Goal: Find specific page/section: Find specific page/section

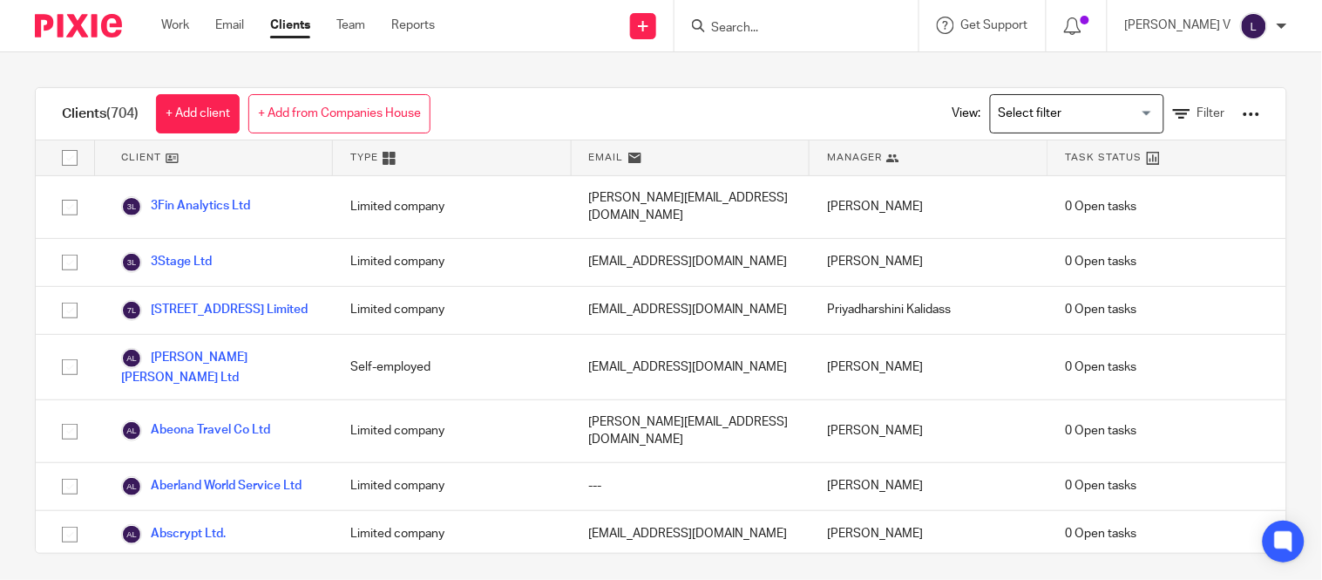
click at [1049, 107] on input "Search for option" at bounding box center [1073, 113] width 161 height 31
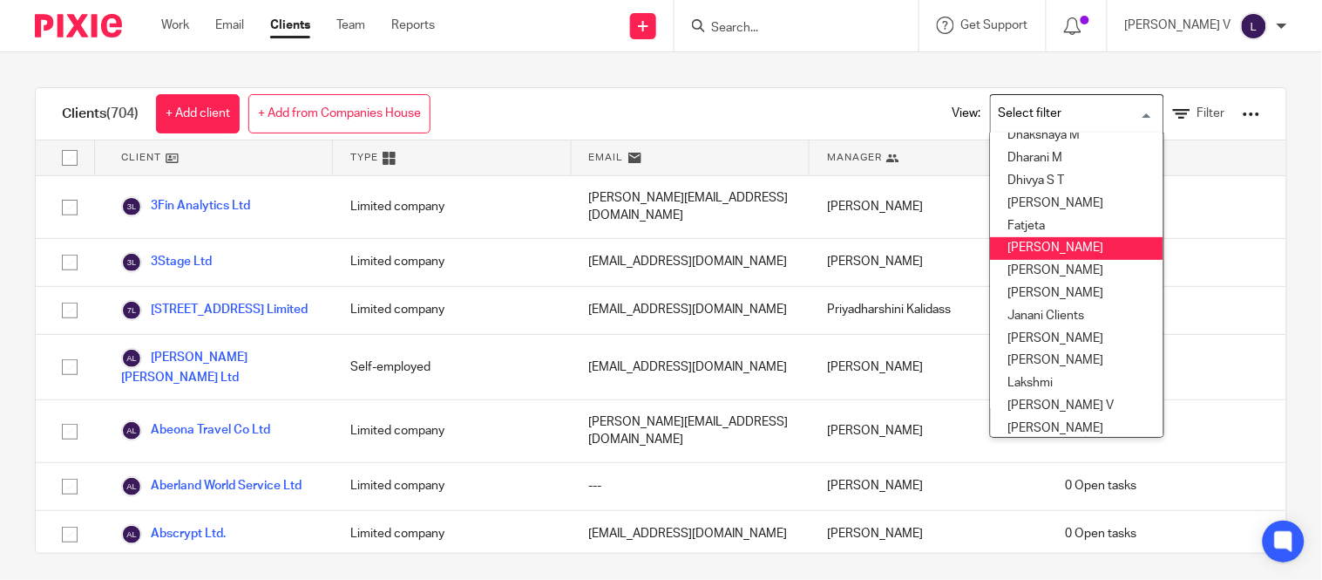
scroll to position [171, 0]
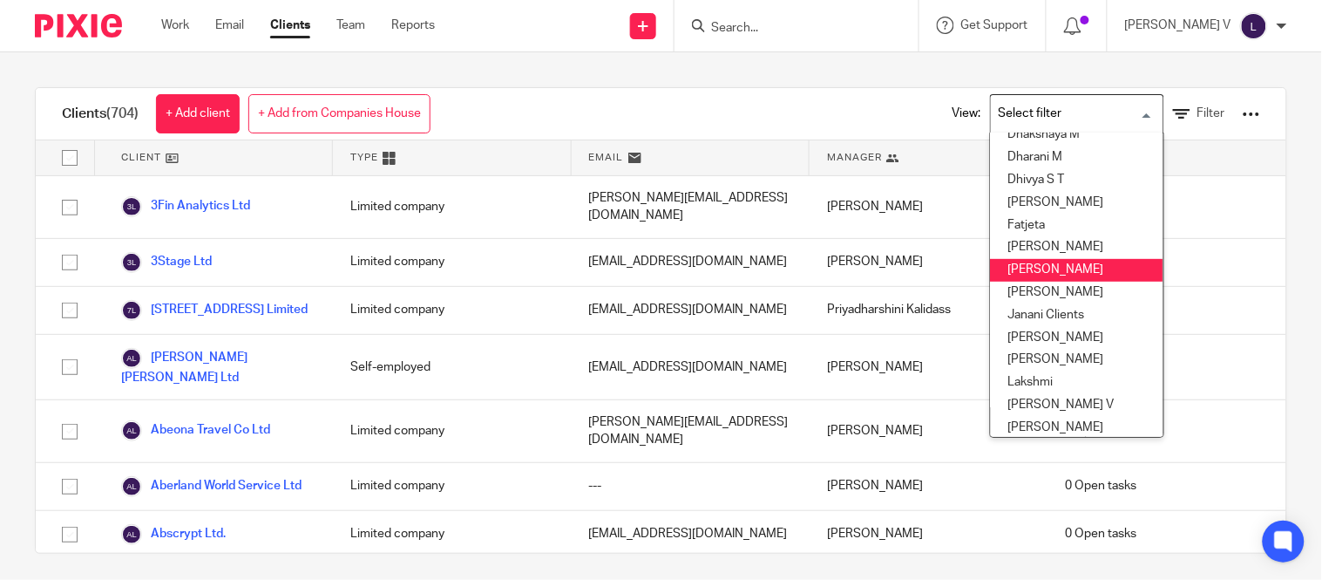
click at [1008, 277] on li "[PERSON_NAME]" at bounding box center [1077, 270] width 173 height 23
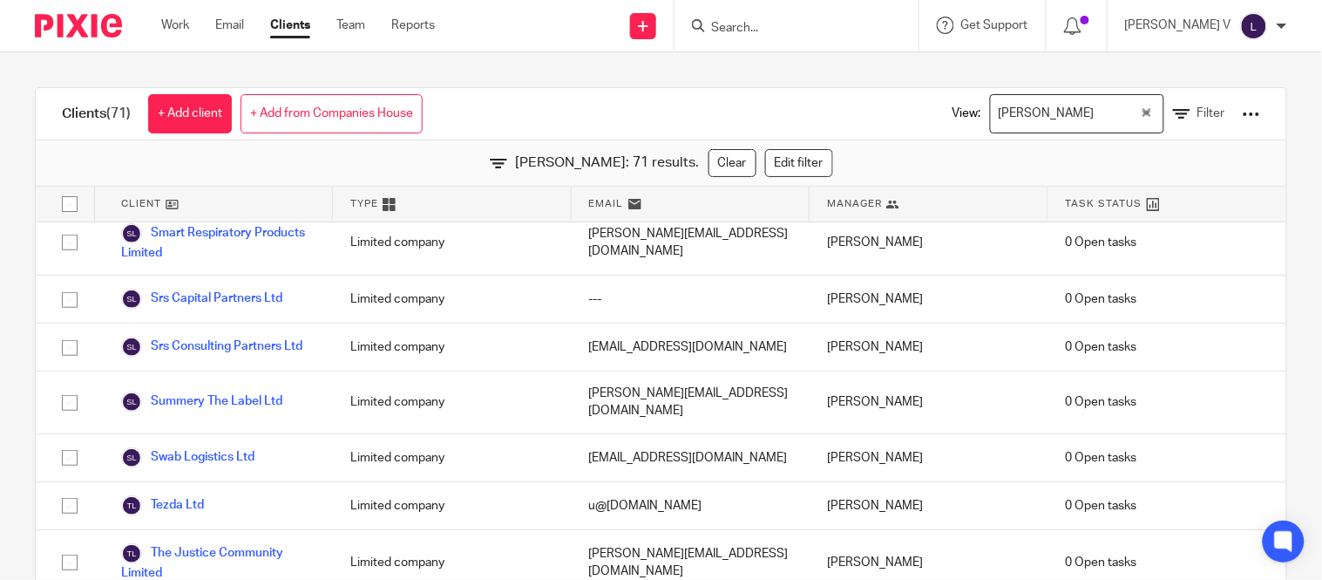
scroll to position [12, 0]
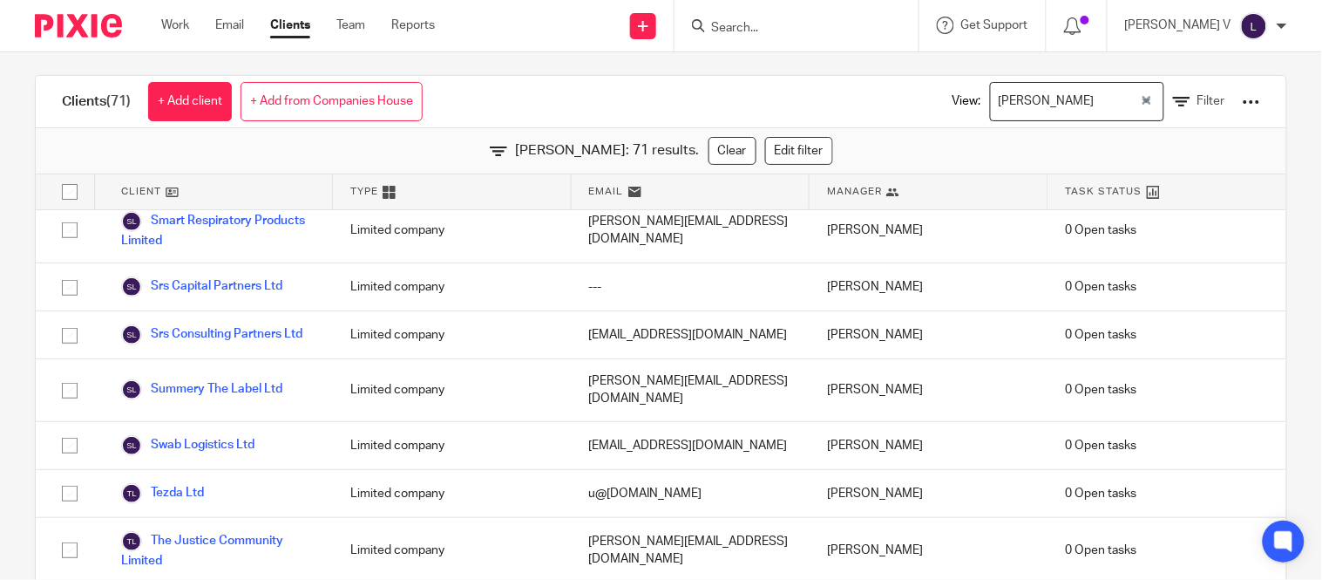
click at [1018, 101] on div "[PERSON_NAME]" at bounding box center [1065, 100] width 149 height 34
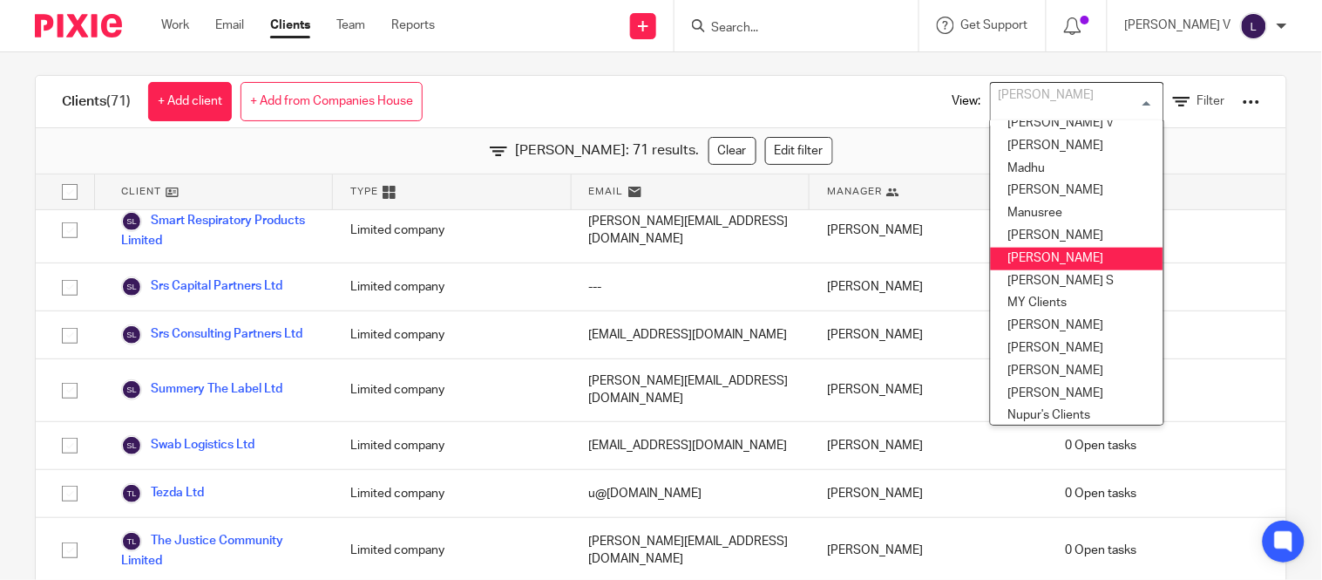
scroll to position [439, 0]
click at [999, 232] on li "Mithun" at bounding box center [1077, 237] width 173 height 23
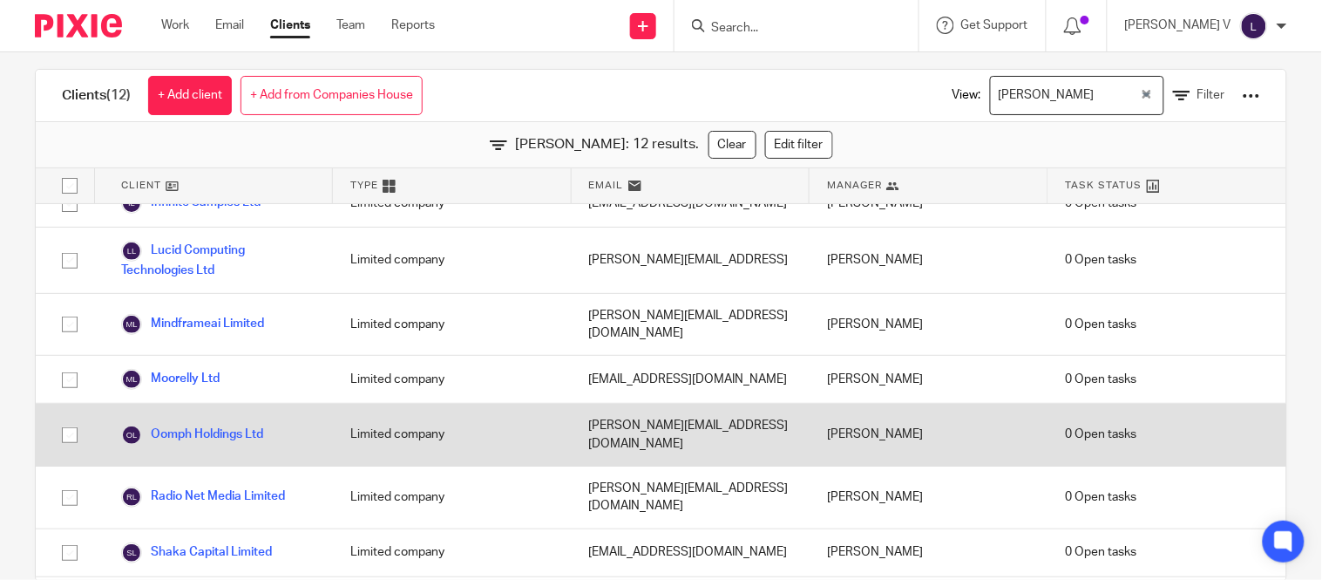
scroll to position [55, 0]
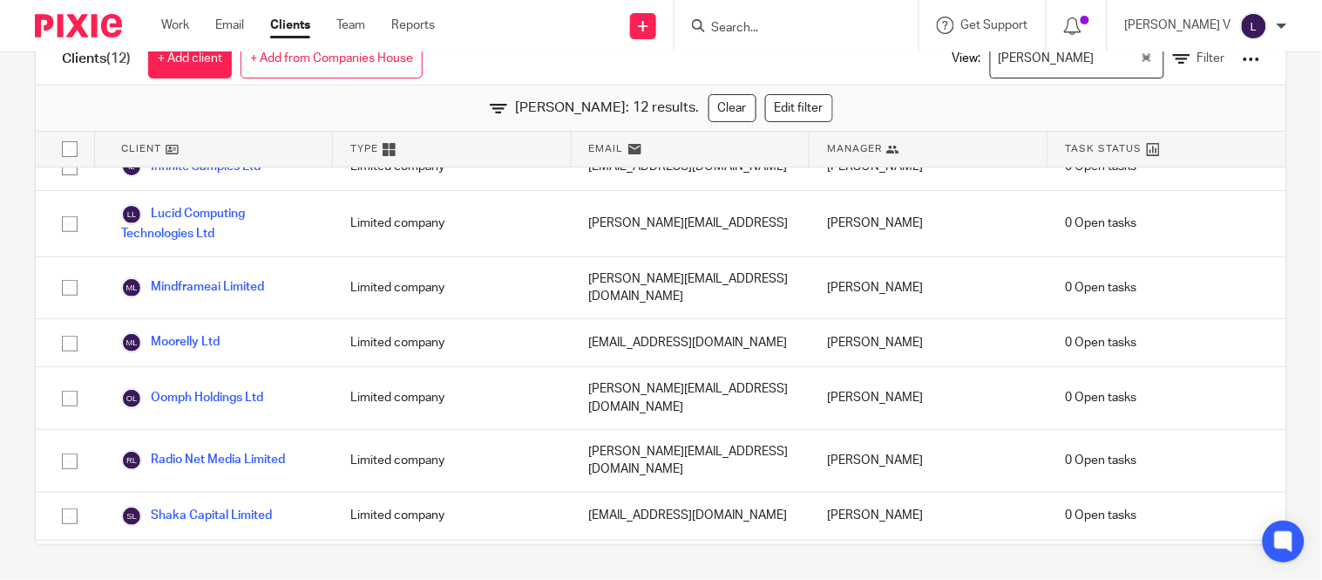
click at [771, 24] on input "Search" at bounding box center [788, 29] width 157 height 16
drag, startPoint x: 832, startPoint y: 7, endPoint x: 813, endPoint y: 16, distance: 21.1
click at [813, 16] on div "irt No results found. Try searching for the name of a client or contact..." at bounding box center [797, 25] width 244 height 51
click at [805, 18] on form "irt" at bounding box center [803, 26] width 186 height 22
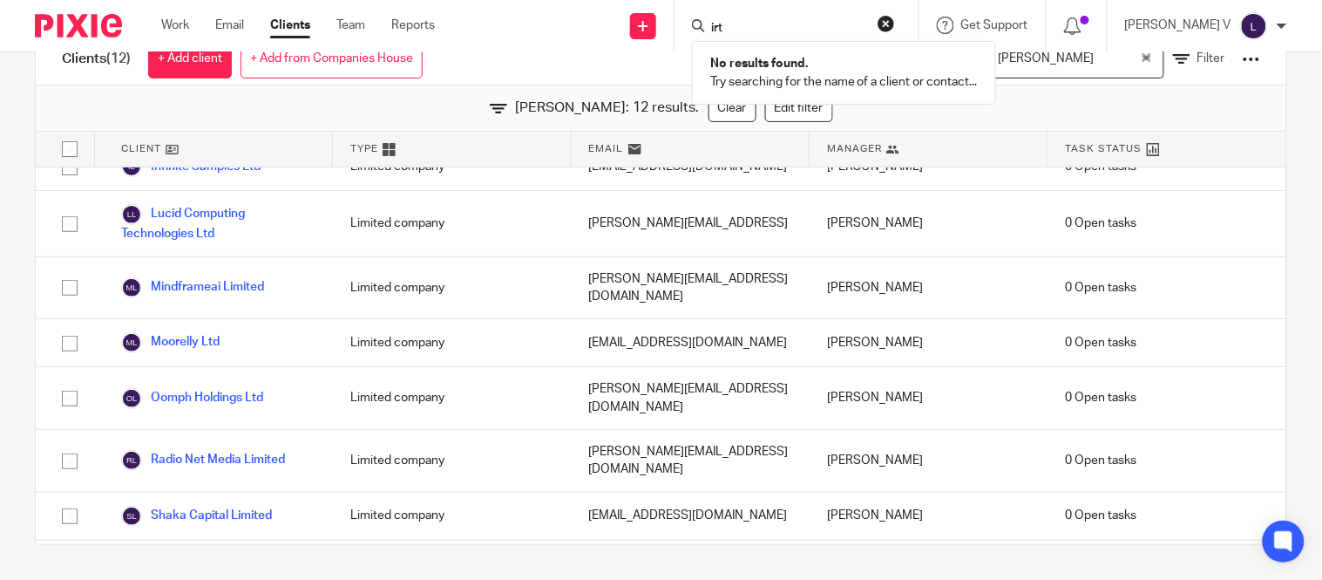
click at [805, 18] on form "irt" at bounding box center [803, 26] width 186 height 22
click at [784, 28] on input "irt" at bounding box center [788, 29] width 157 height 16
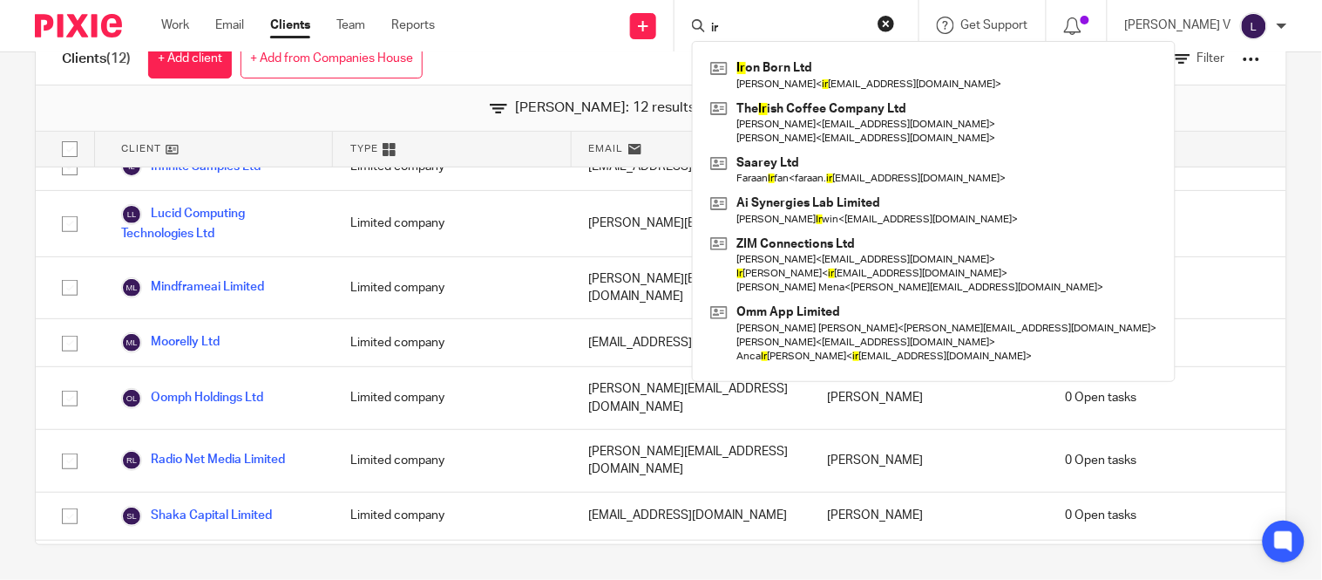
type input "i"
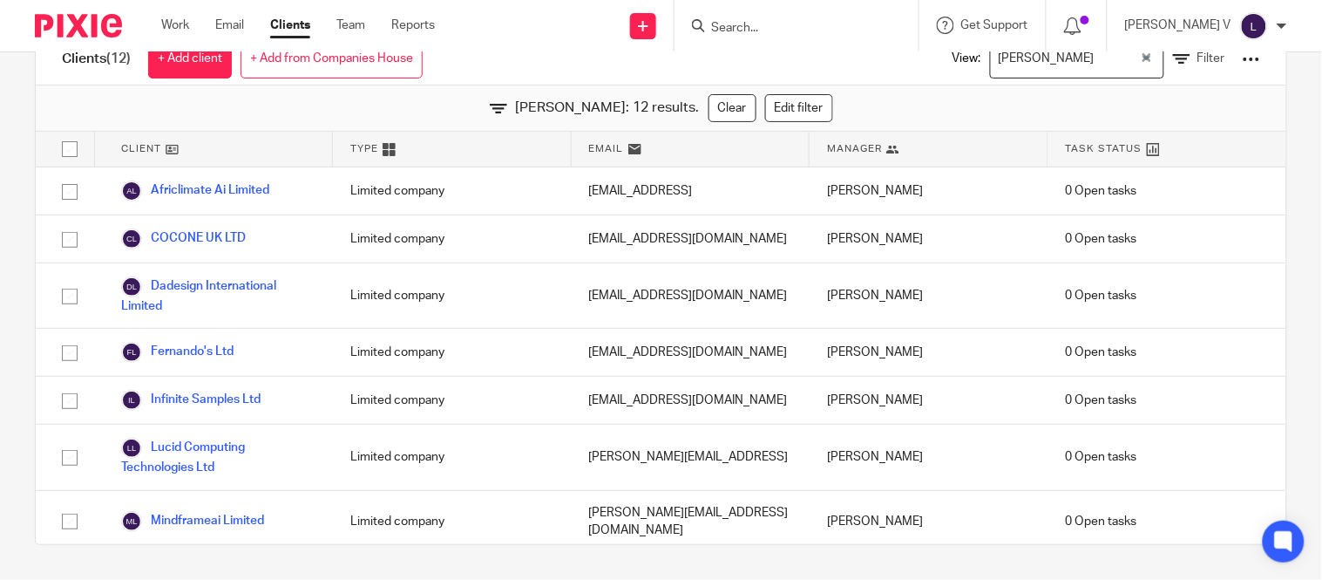
scroll to position [0, 0]
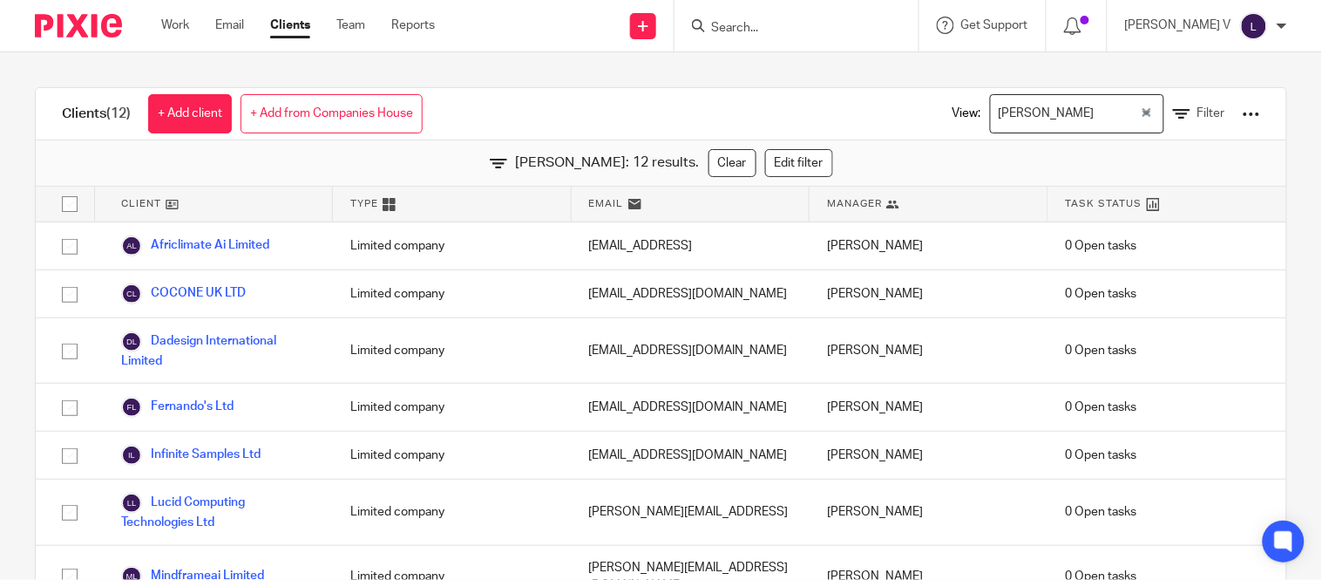
click at [1100, 115] on input "Search for option" at bounding box center [1119, 113] width 38 height 31
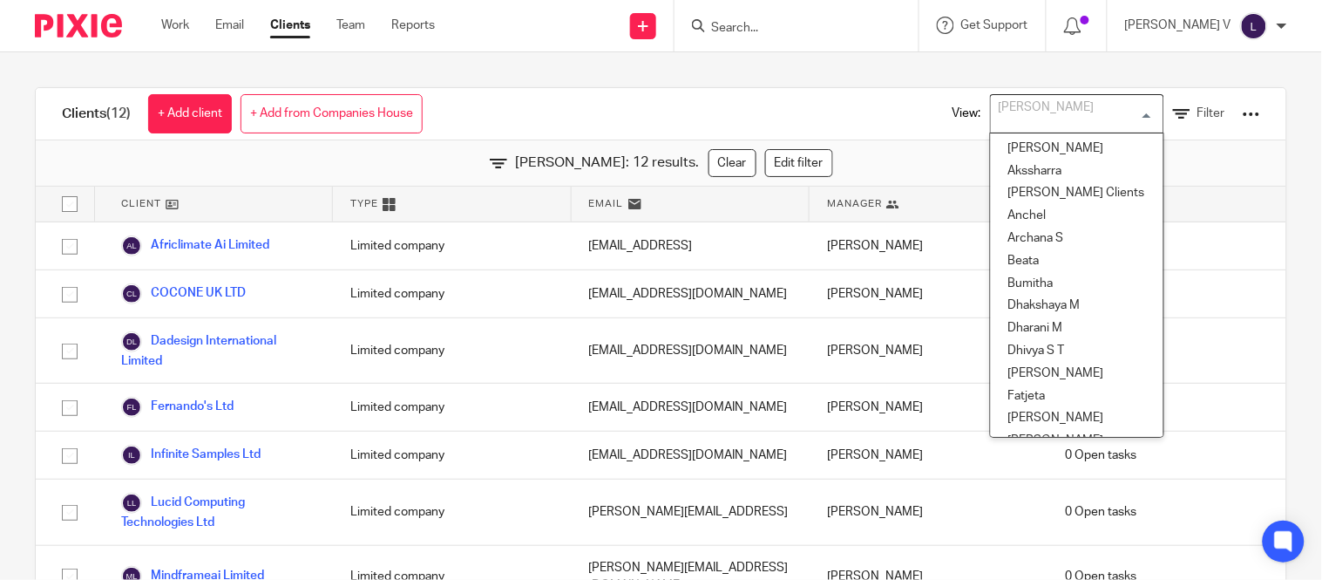
scroll to position [251, 0]
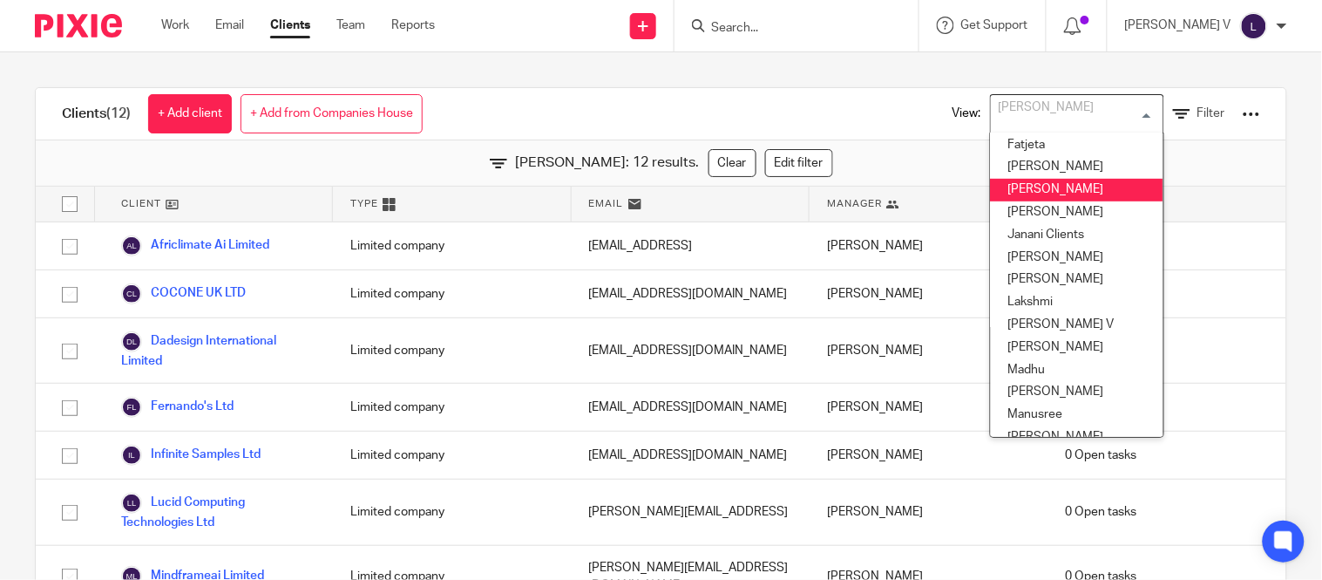
click at [1024, 197] on li "[PERSON_NAME]" at bounding box center [1077, 190] width 173 height 23
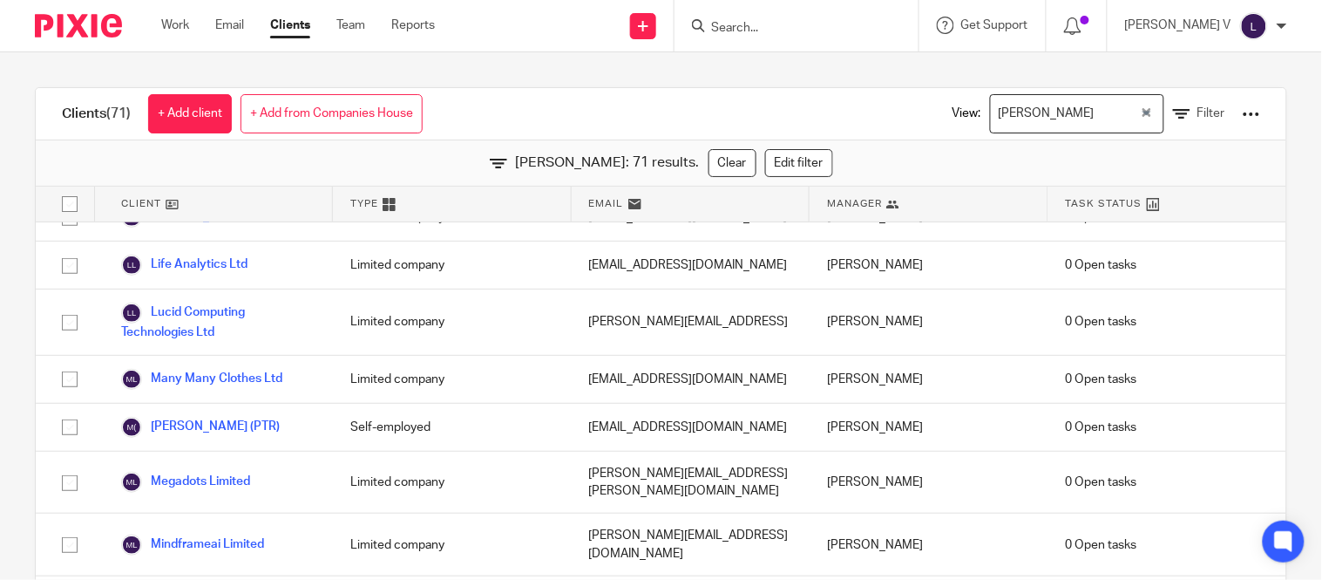
scroll to position [2101, 0]
click at [777, 449] on div "alexander.richardson@megadots.co.uk" at bounding box center [691, 480] width 238 height 62
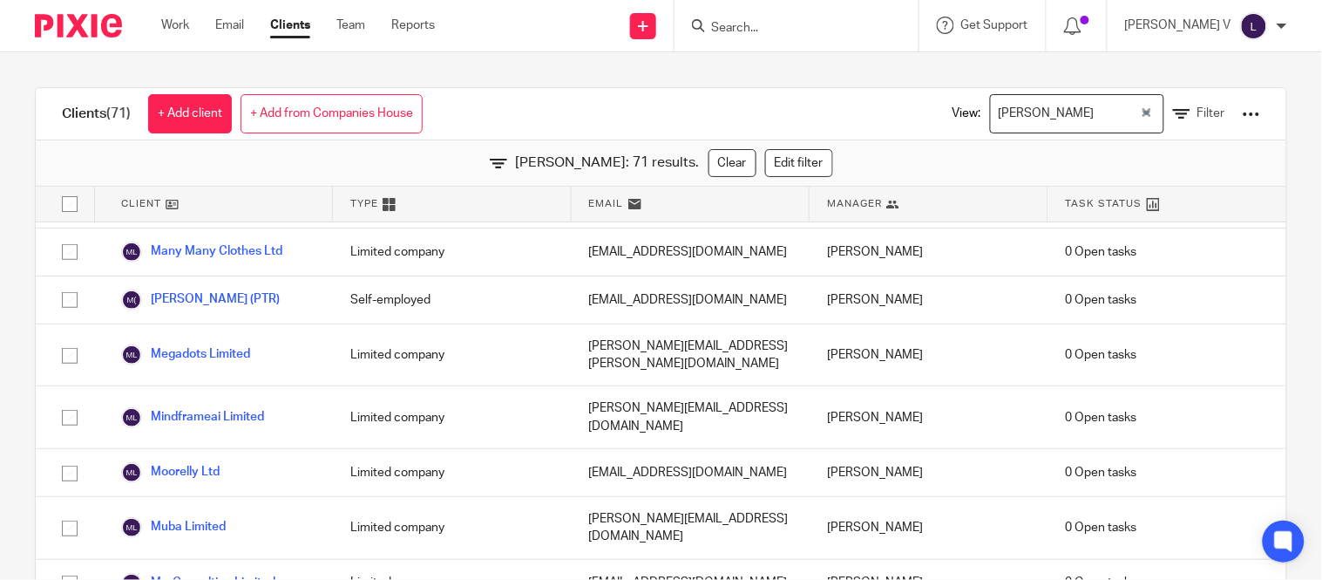
scroll to position [2215, 0]
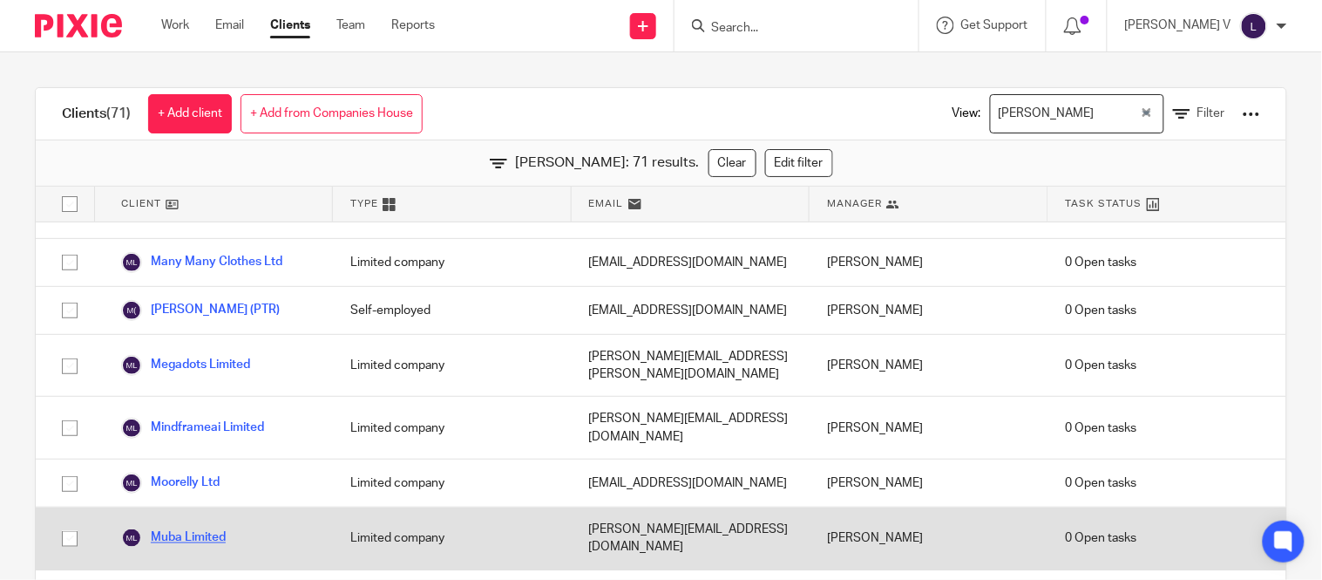
click at [174, 527] on link "Muba Limited" at bounding box center [173, 537] width 105 height 21
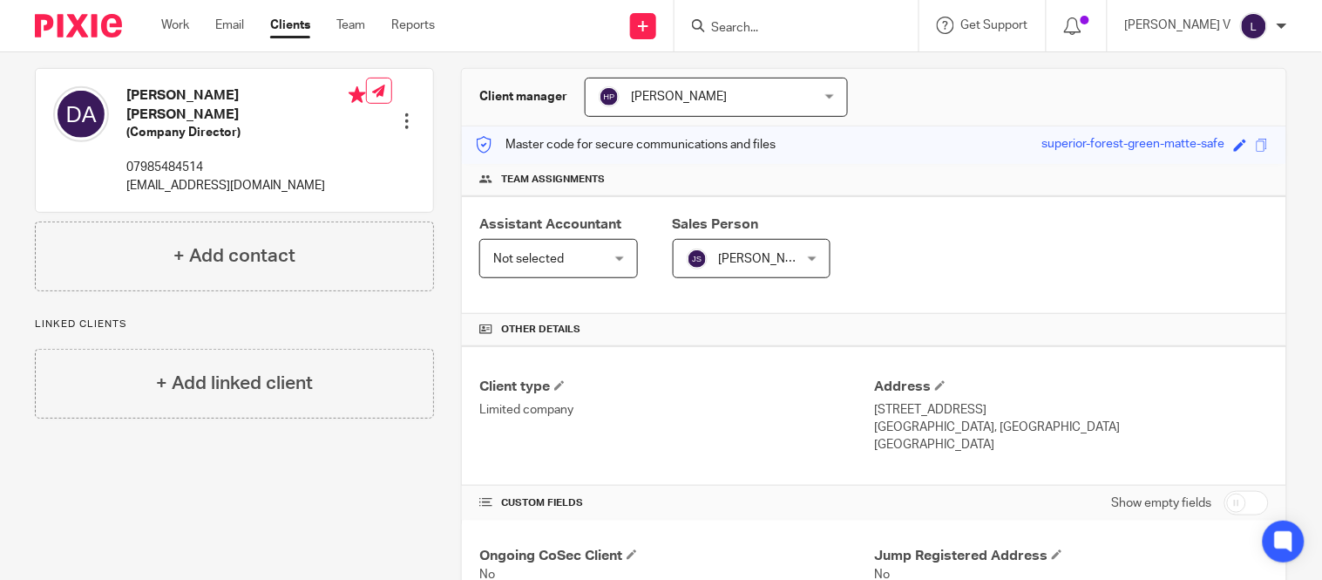
scroll to position [138, 0]
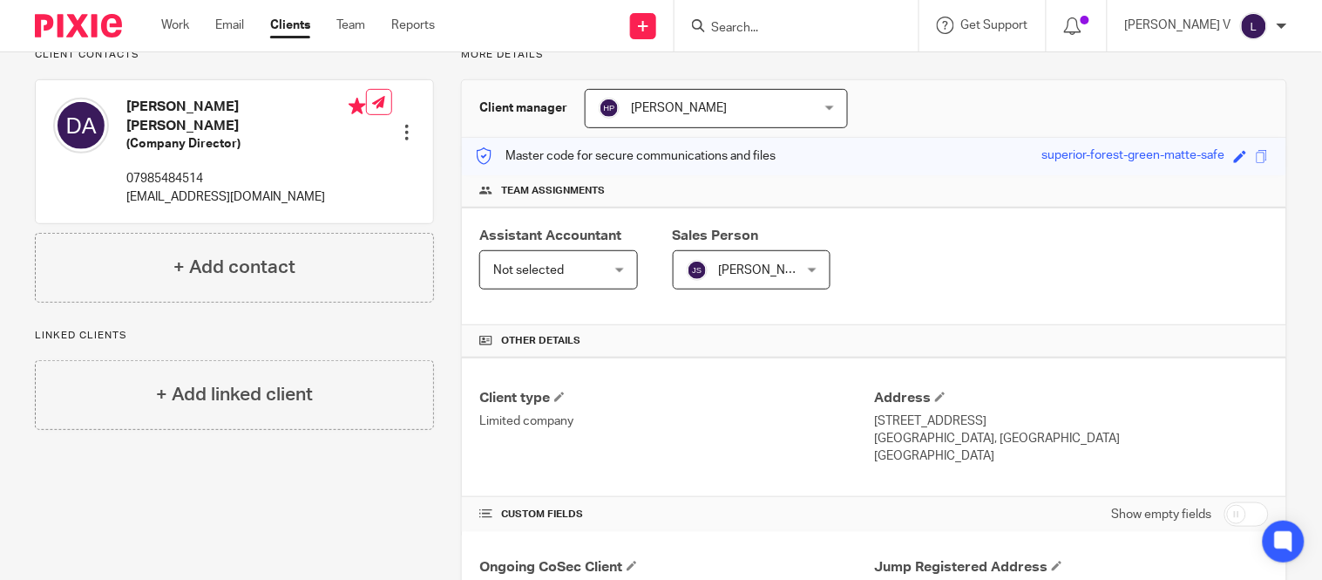
click at [569, 262] on span "Not selected" at bounding box center [550, 269] width 114 height 37
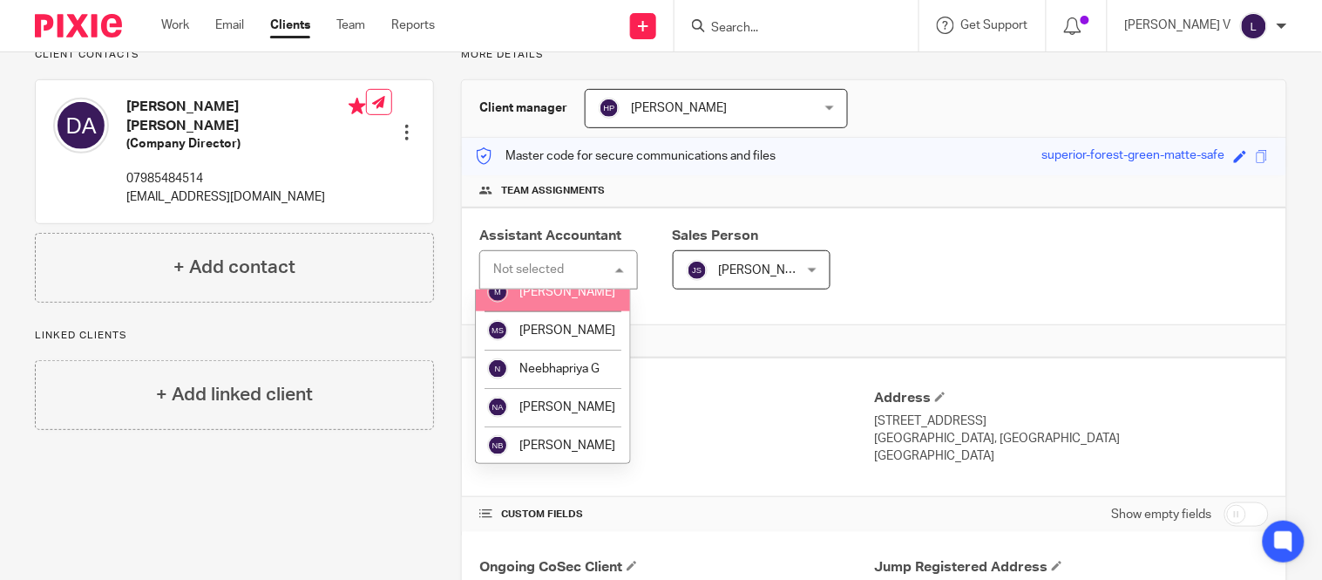
scroll to position [2247, 0]
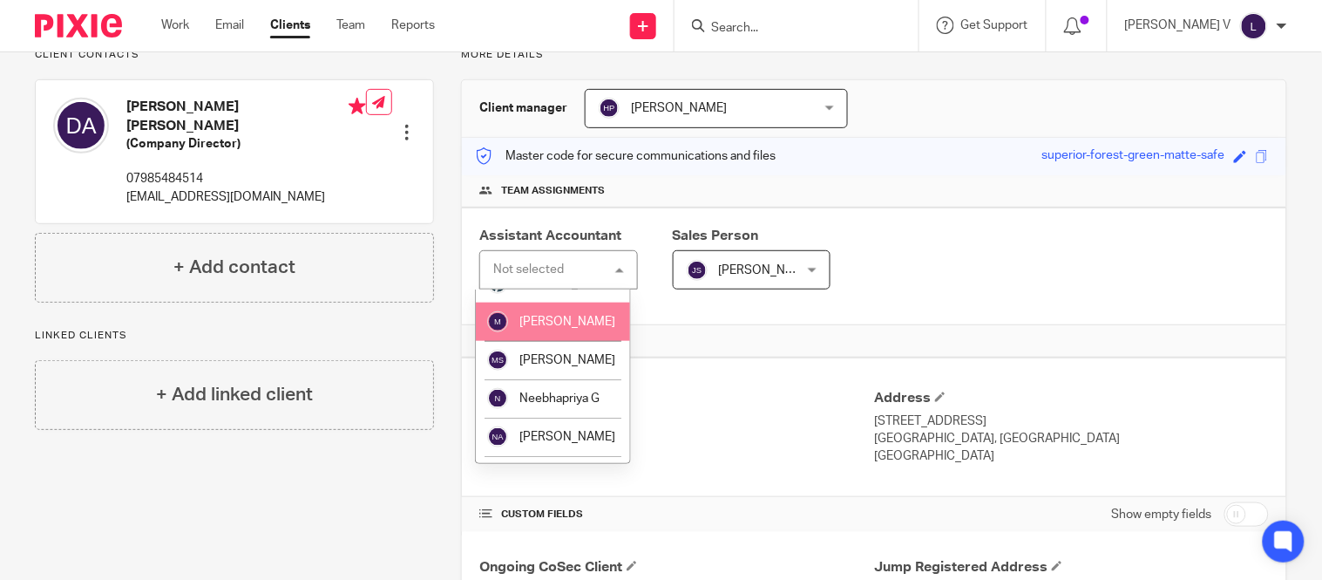
click at [563, 341] on li "Mithun K" at bounding box center [553, 321] width 154 height 38
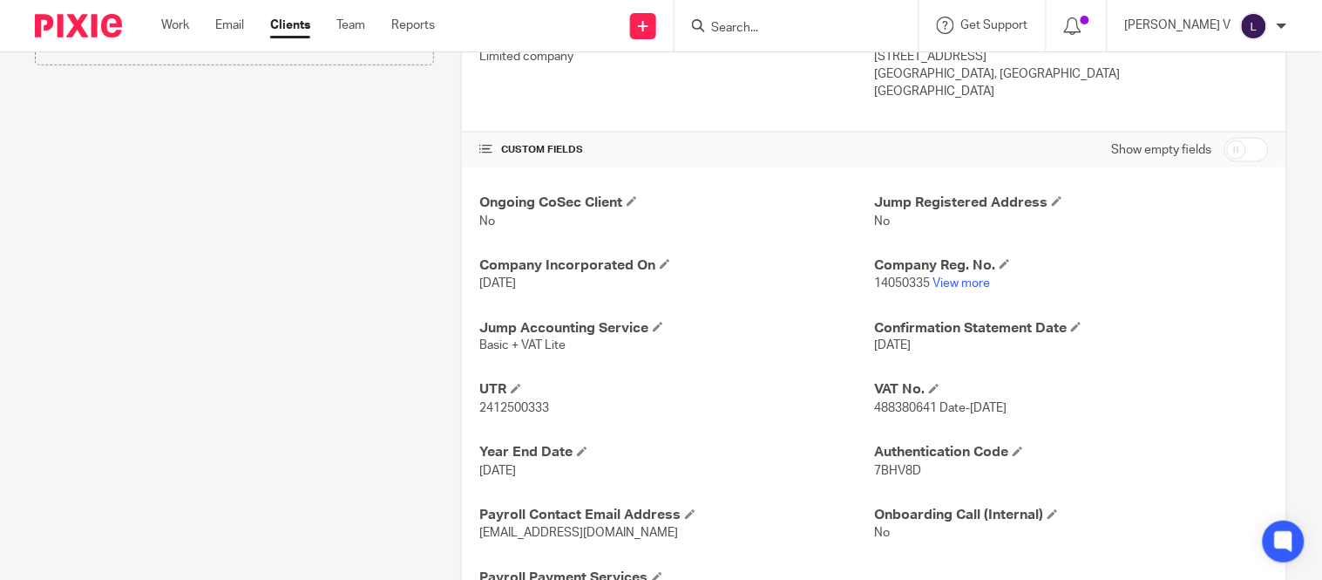
scroll to position [510, 0]
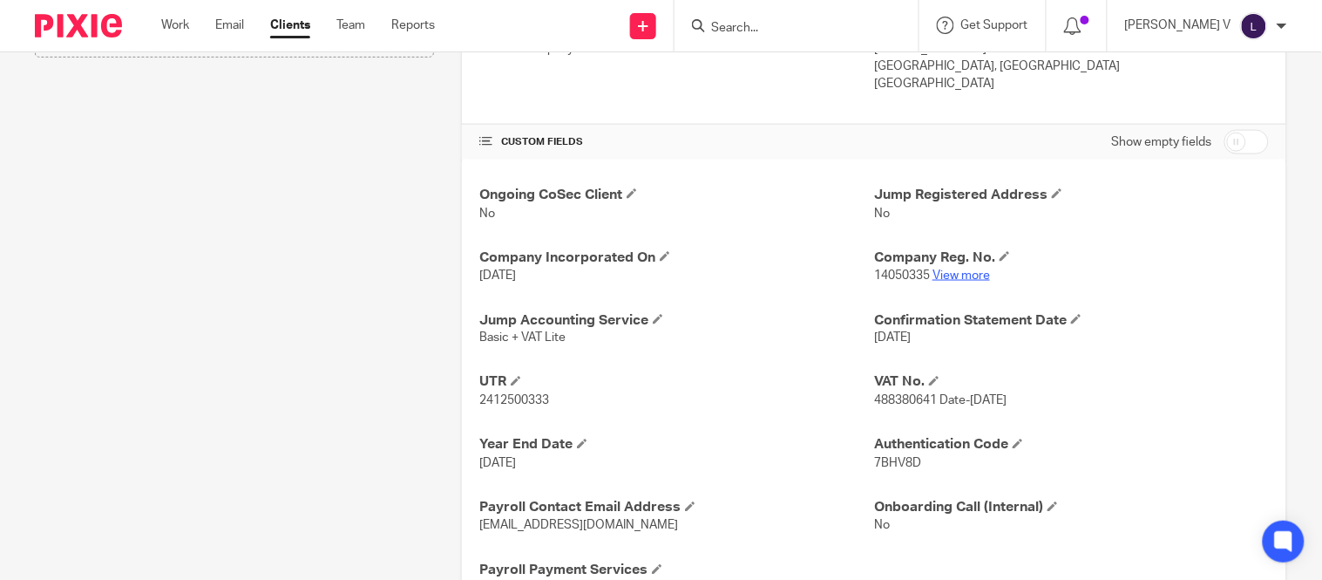
click at [964, 277] on link "View more" at bounding box center [962, 275] width 58 height 12
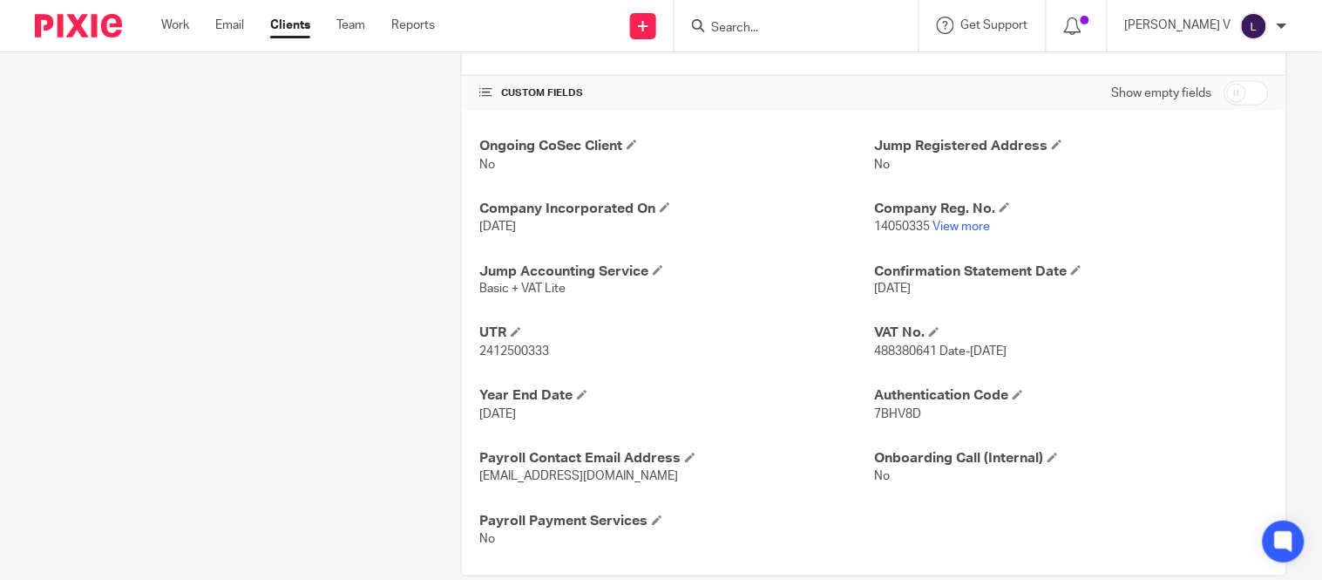
scroll to position [590, 0]
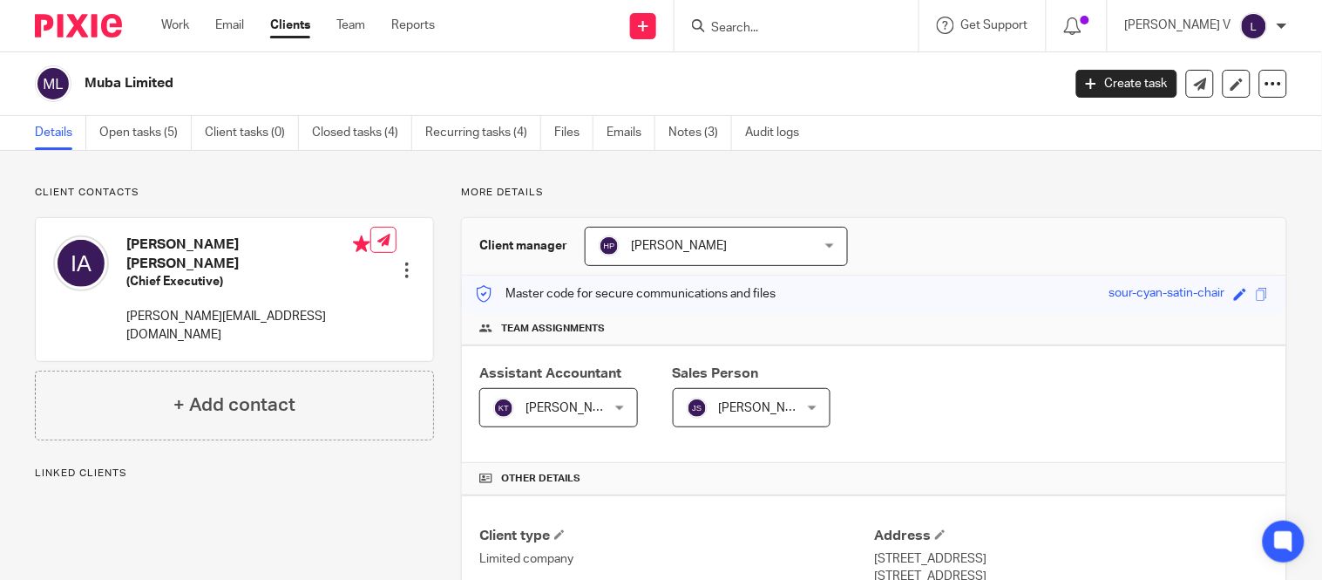
scroll to position [527, 0]
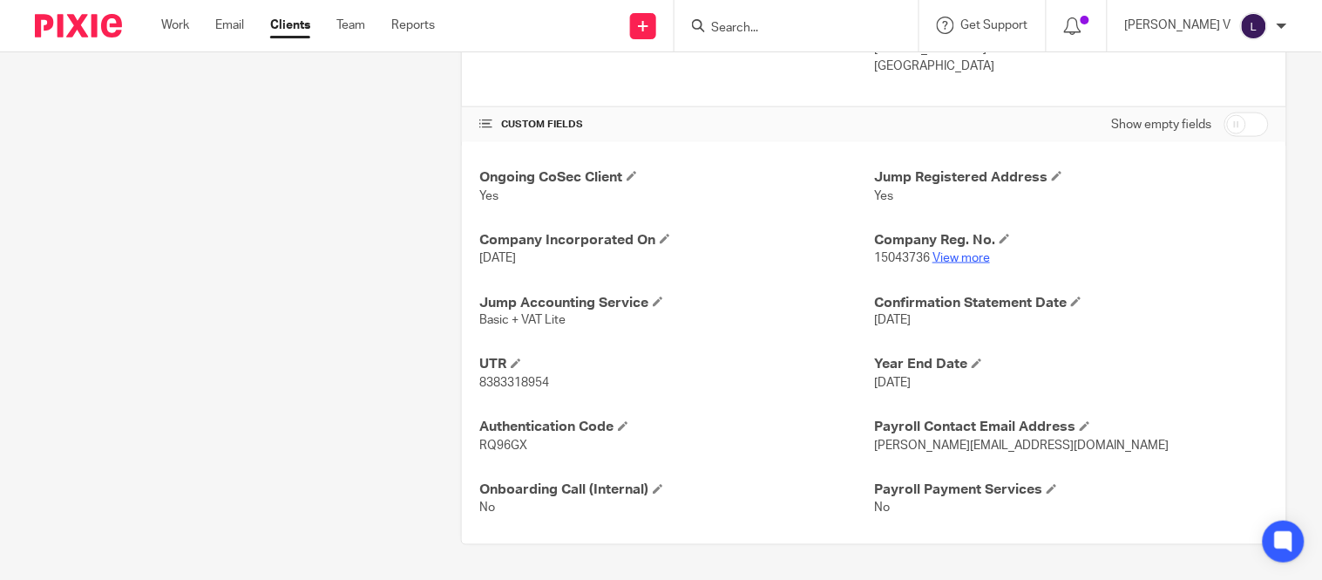
click at [955, 260] on link "View more" at bounding box center [962, 258] width 58 height 12
click at [783, 29] on input "Search" at bounding box center [788, 29] width 157 height 16
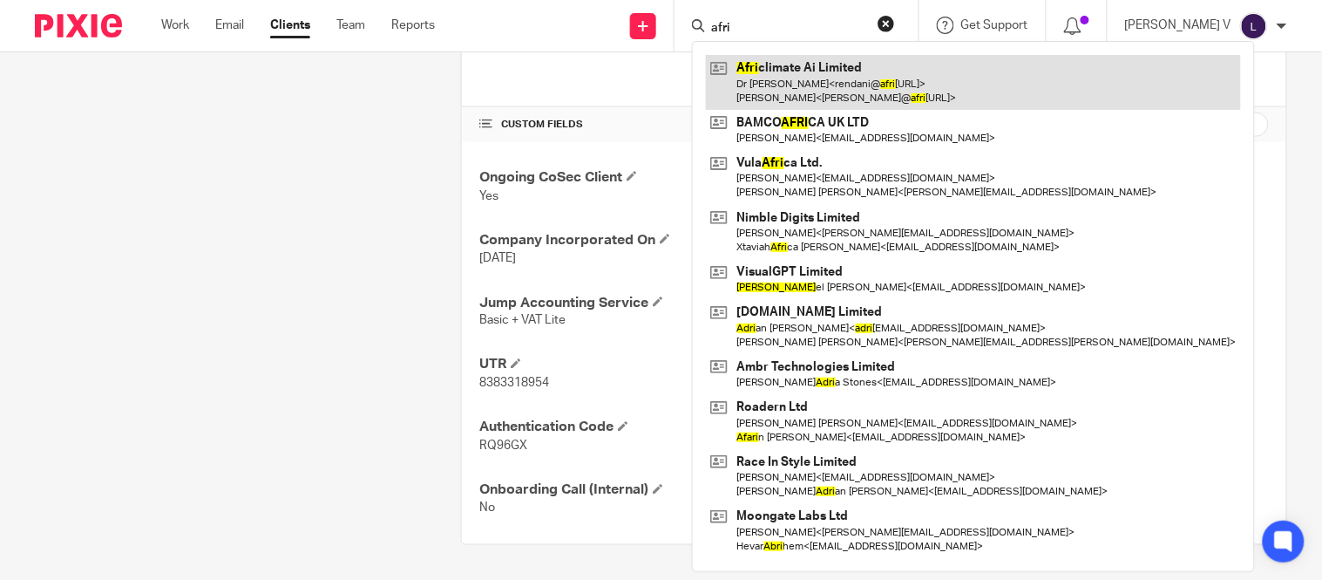
type input "afri"
click at [823, 71] on link at bounding box center [973, 82] width 535 height 54
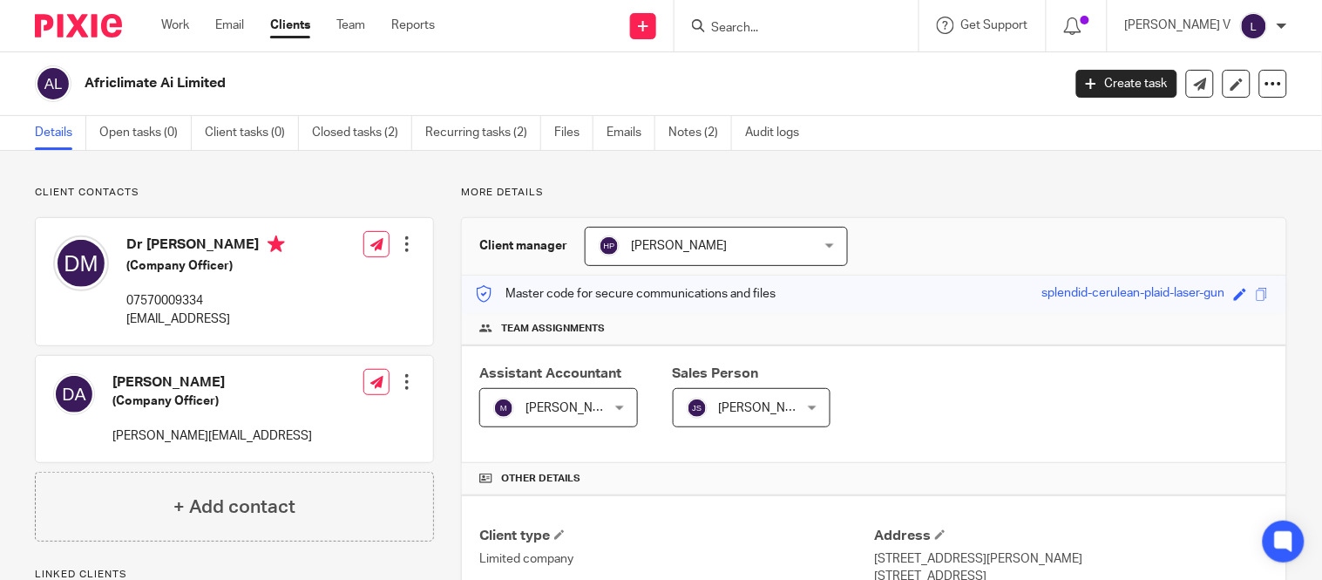
scroll to position [490, 0]
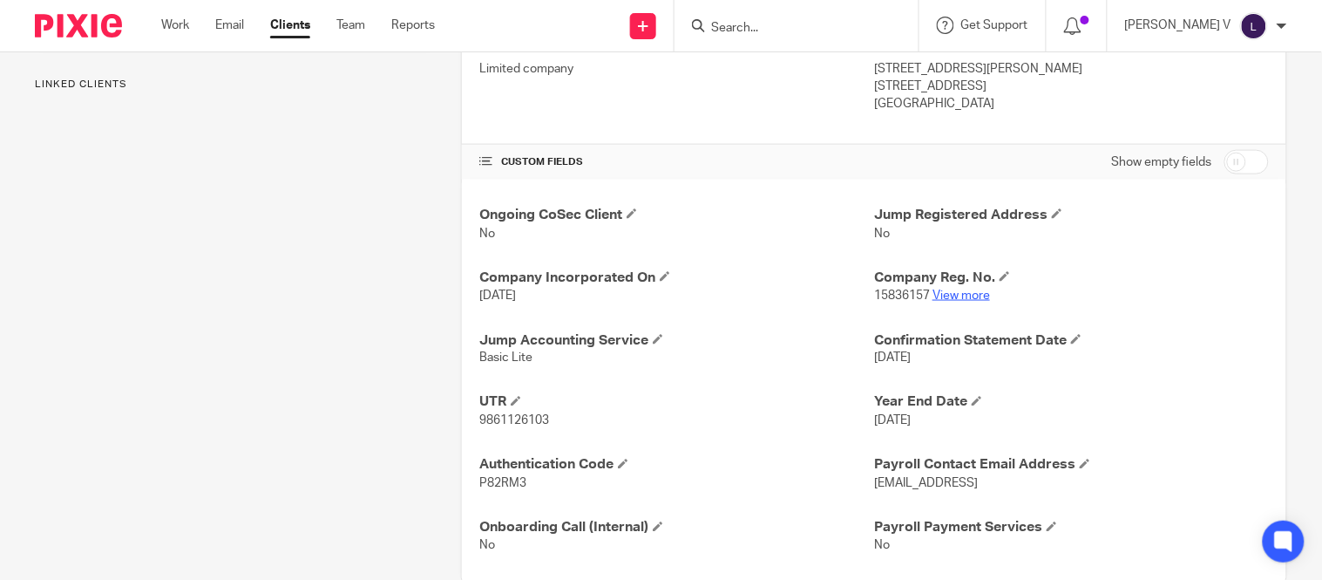
click at [974, 300] on link "View more" at bounding box center [962, 295] width 58 height 12
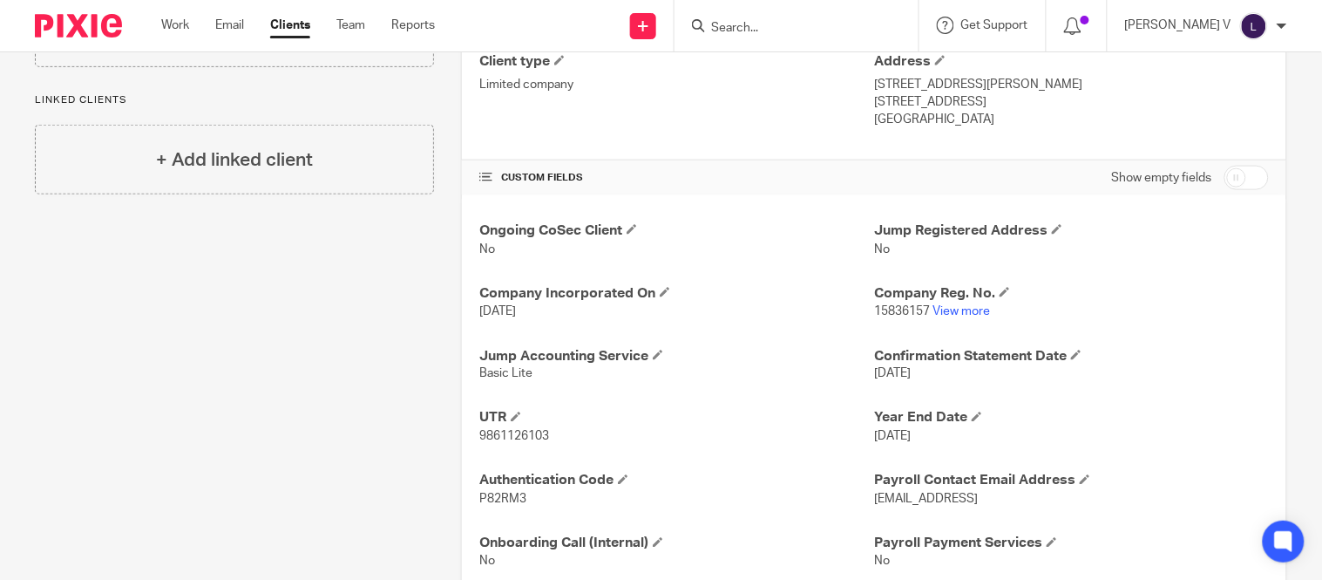
click at [283, 44] on div "Work Email Clients Team Reports Work Email Clients Team Reports Settings" at bounding box center [302, 25] width 317 height 51
click at [284, 31] on link "Clients" at bounding box center [290, 25] width 40 height 17
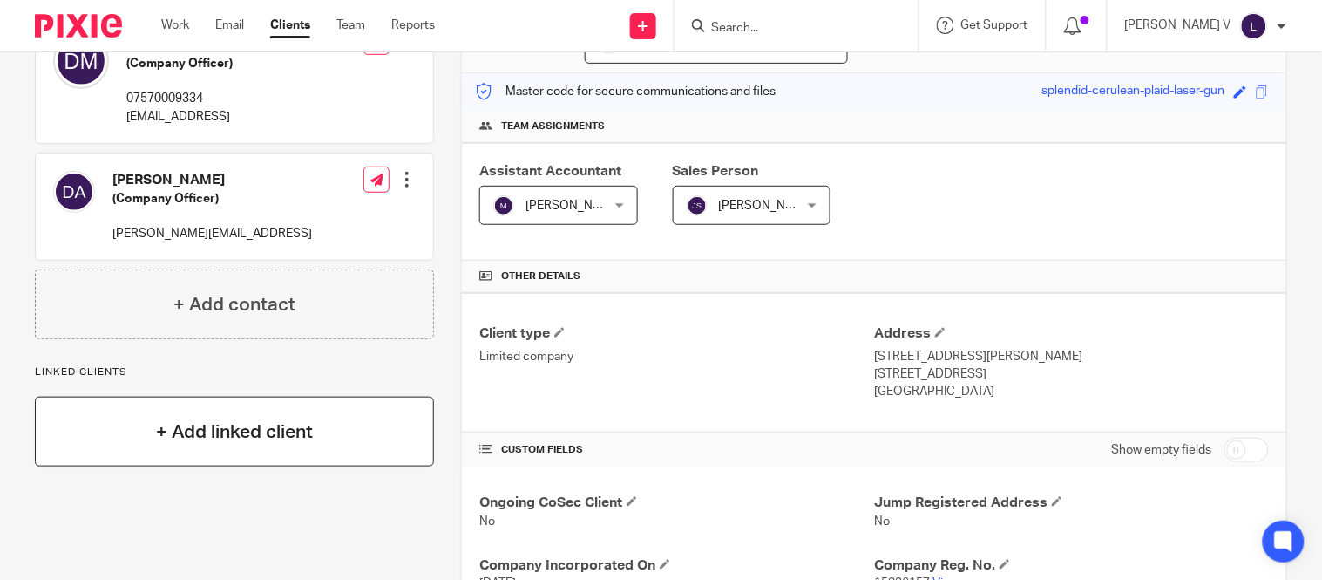
scroll to position [200, 0]
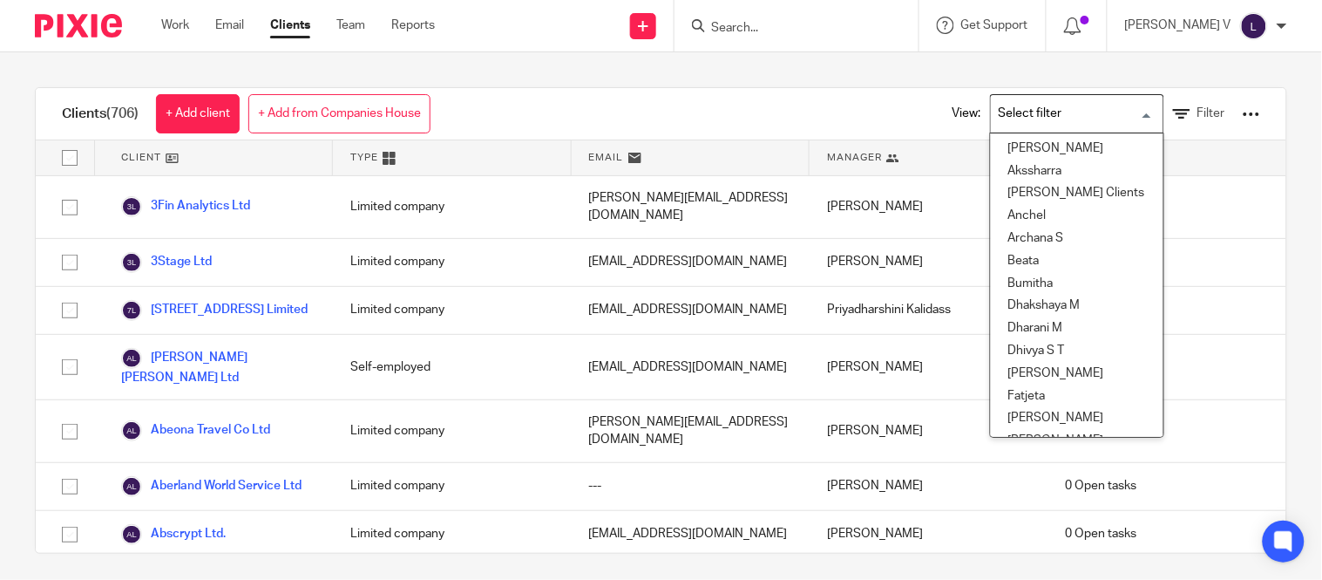
click at [1030, 122] on input "Search for option" at bounding box center [1073, 113] width 161 height 31
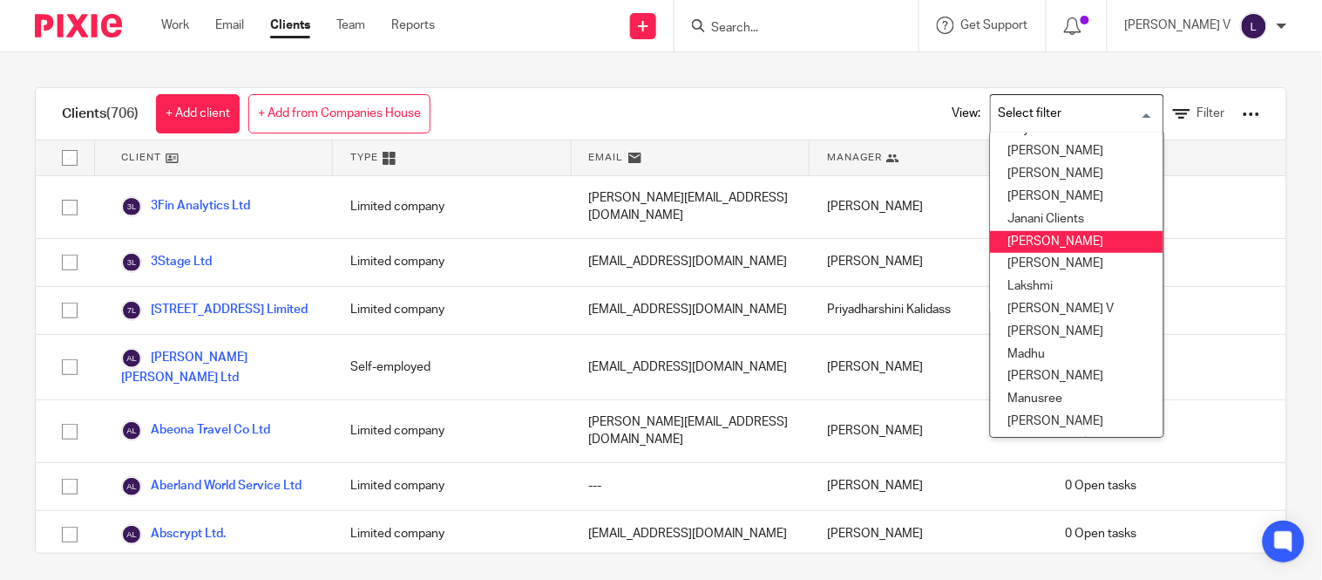
scroll to position [268, 0]
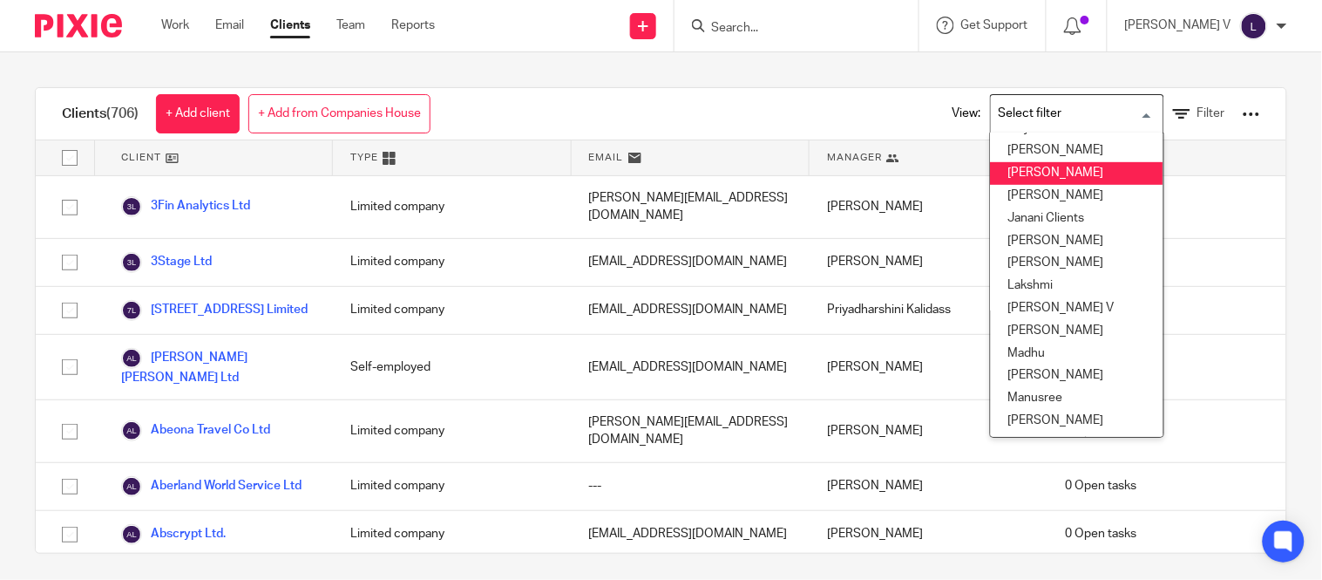
click at [1034, 166] on li "[PERSON_NAME]" at bounding box center [1077, 173] width 173 height 23
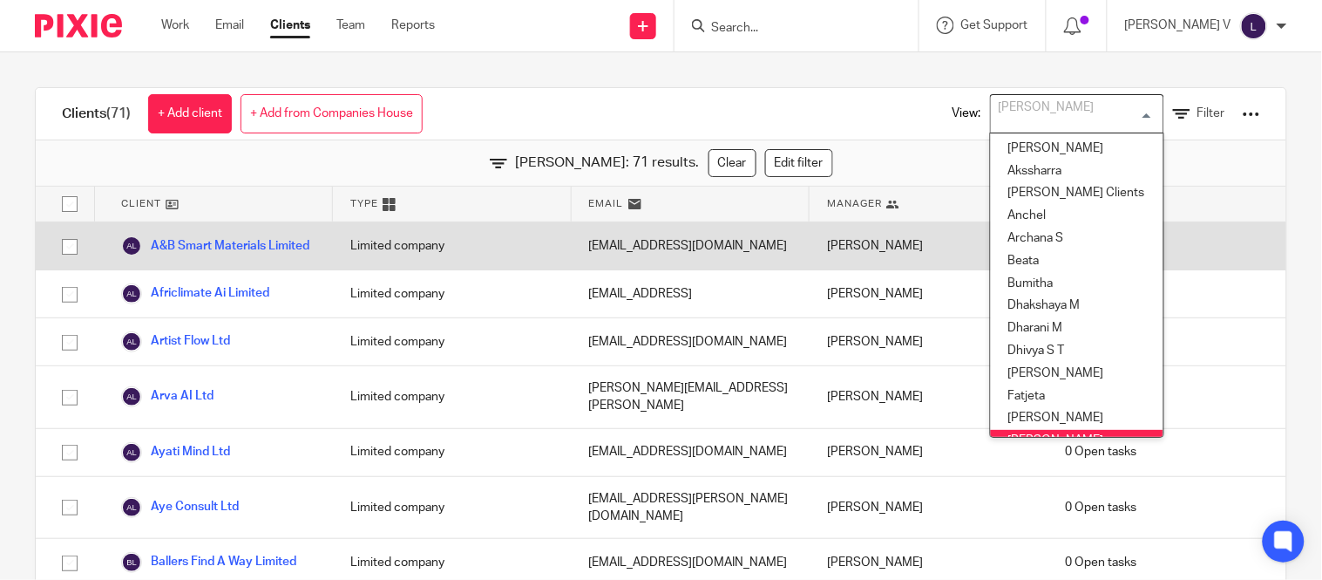
scroll to position [13, 0]
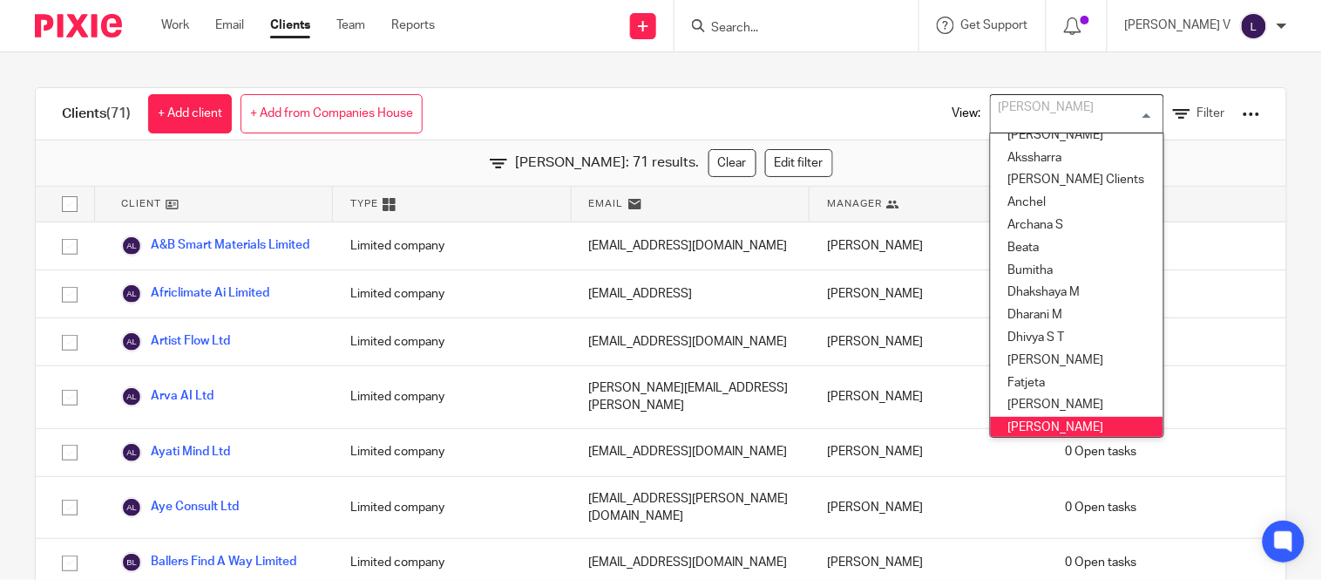
click at [559, 73] on div "Clients (71) + Add client + Add from Companies House View: Hely Patel Loading..…" at bounding box center [661, 315] width 1322 height 527
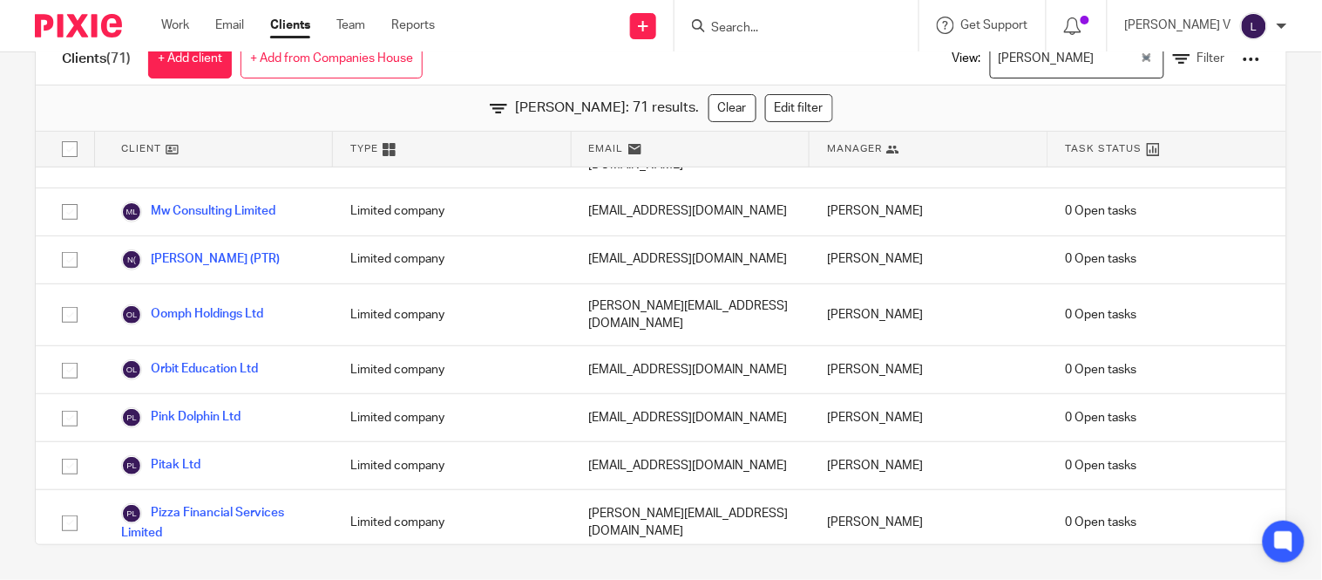
scroll to position [2516, 0]
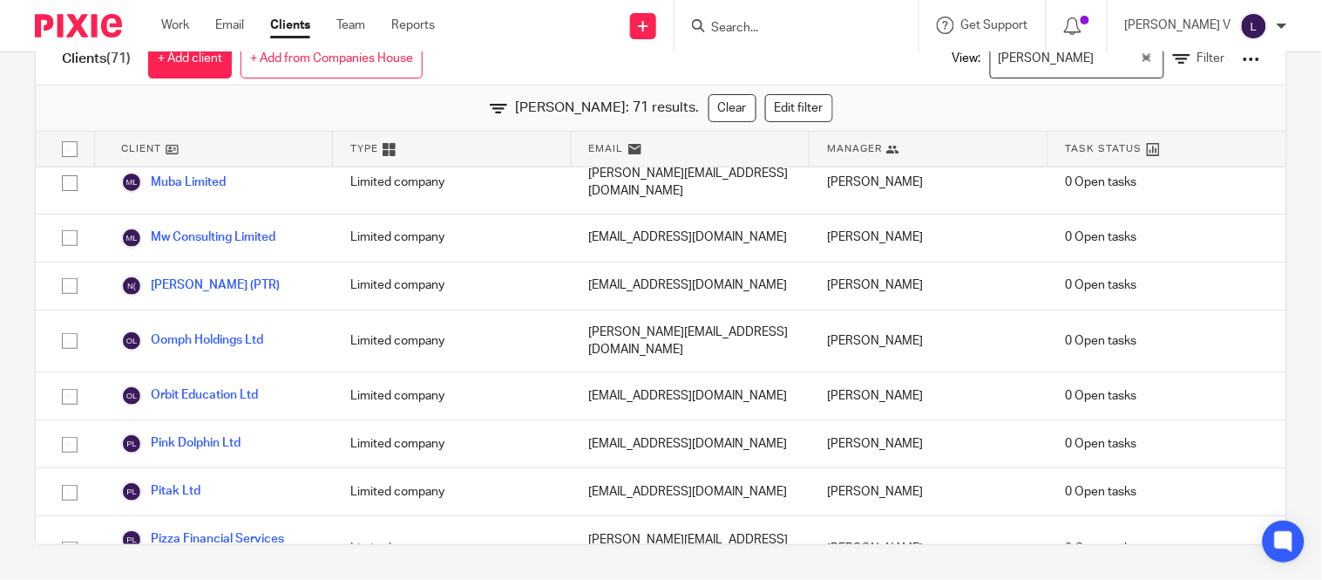
click at [1100, 66] on input "Search for option" at bounding box center [1119, 59] width 38 height 31
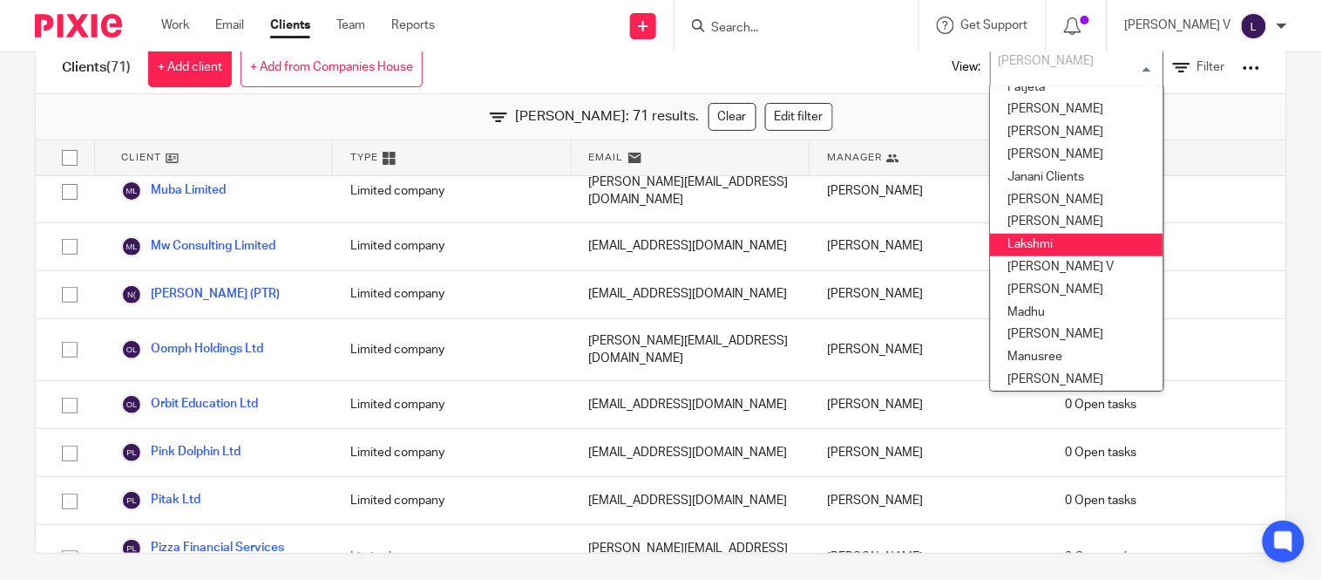
scroll to position [263, 0]
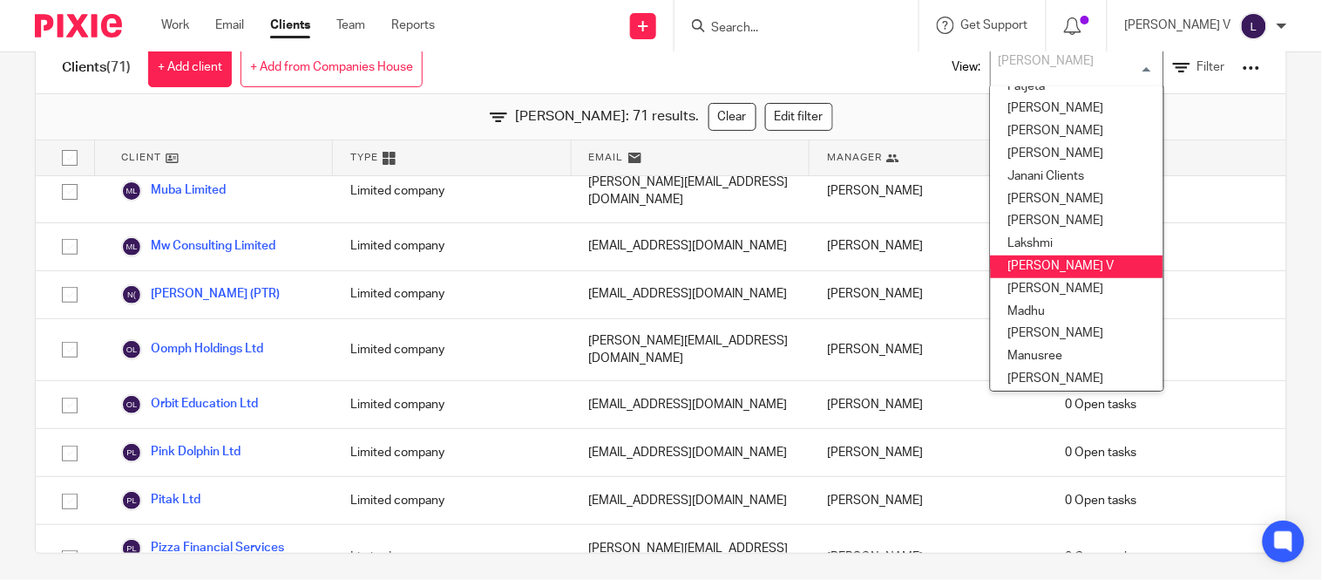
click at [1022, 268] on li "[PERSON_NAME] V" at bounding box center [1077, 266] width 173 height 23
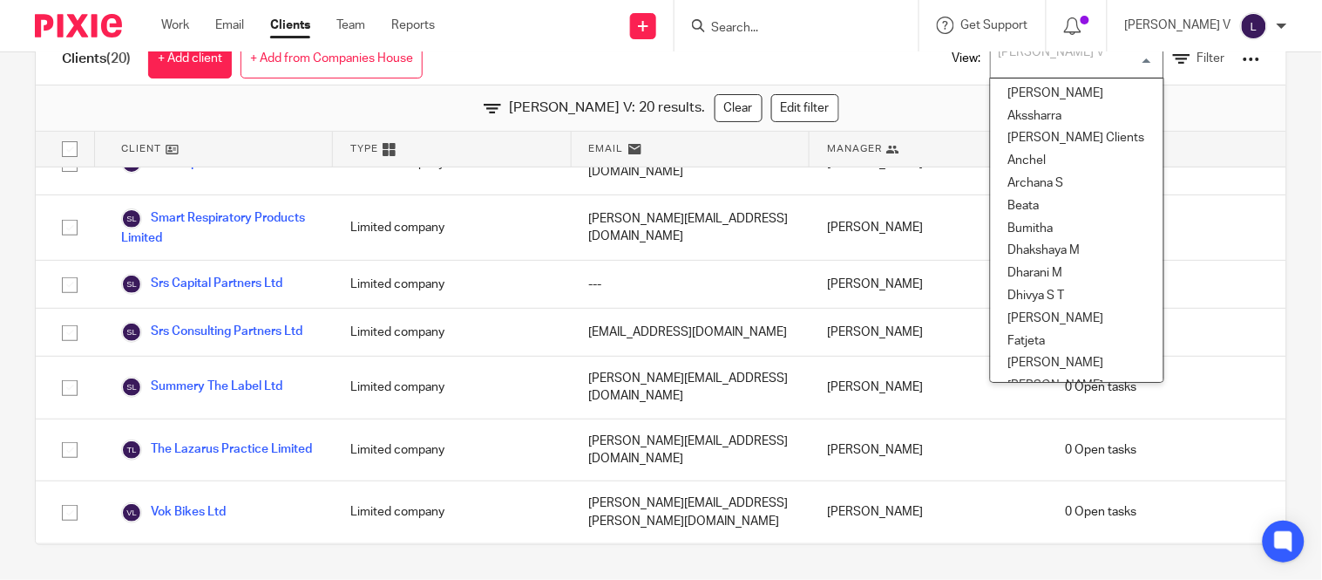
scroll to position [149, 0]
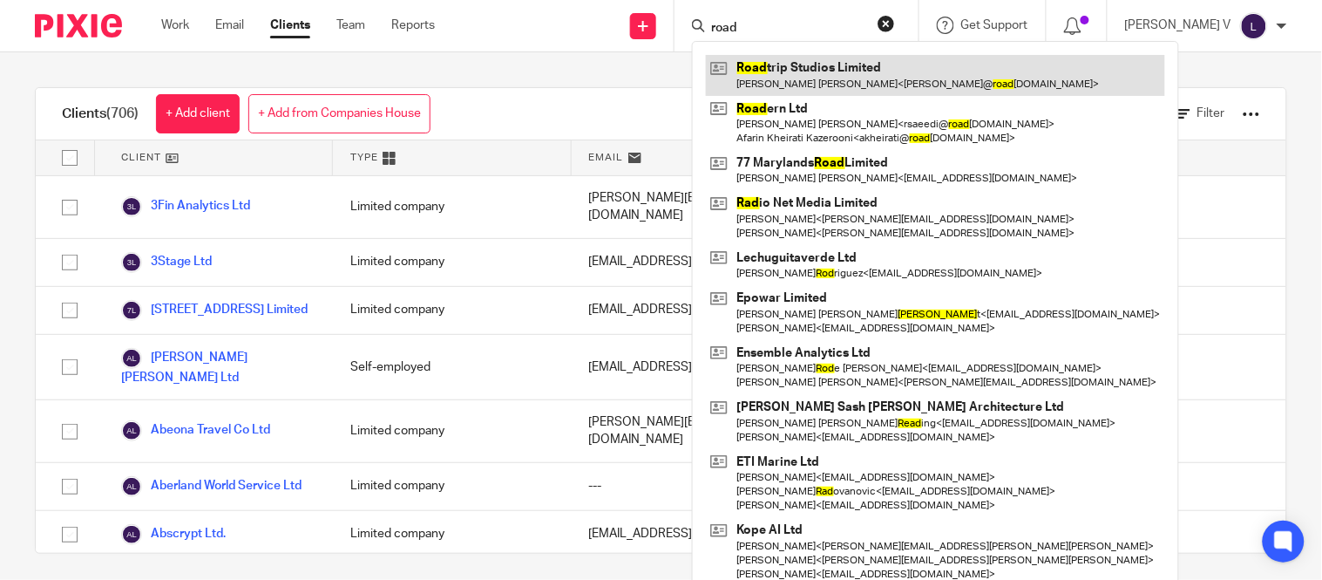
type input "road"
click at [804, 73] on link at bounding box center [935, 75] width 459 height 40
click at [819, 58] on link at bounding box center [935, 75] width 459 height 40
click at [846, 65] on link at bounding box center [935, 75] width 459 height 40
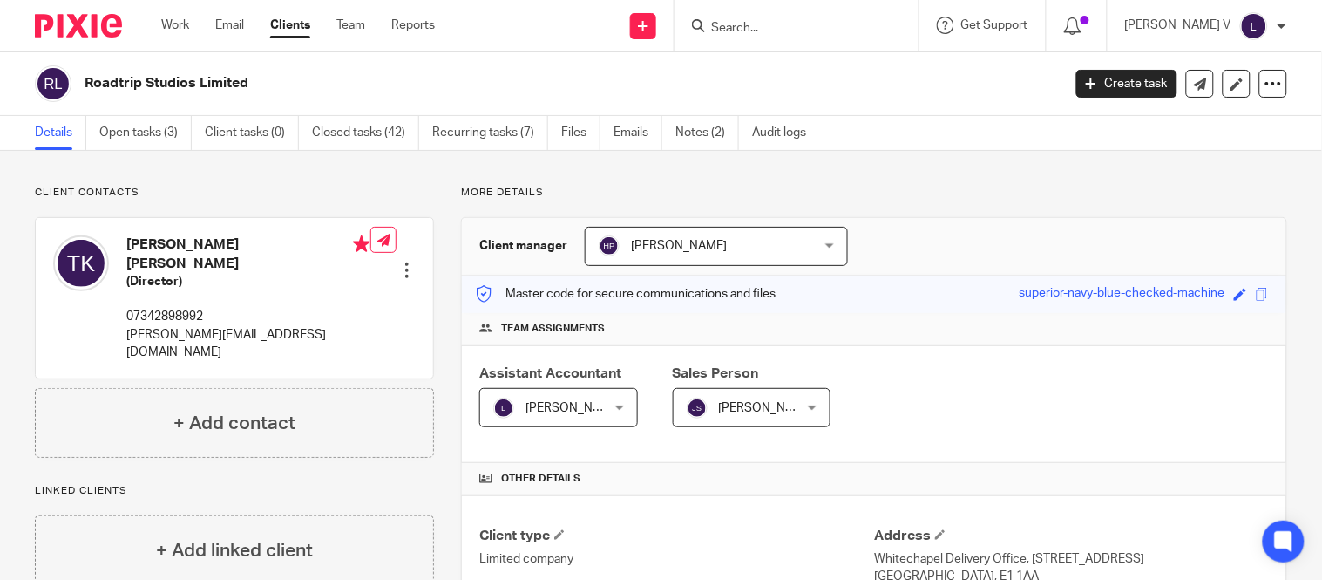
scroll to position [594, 0]
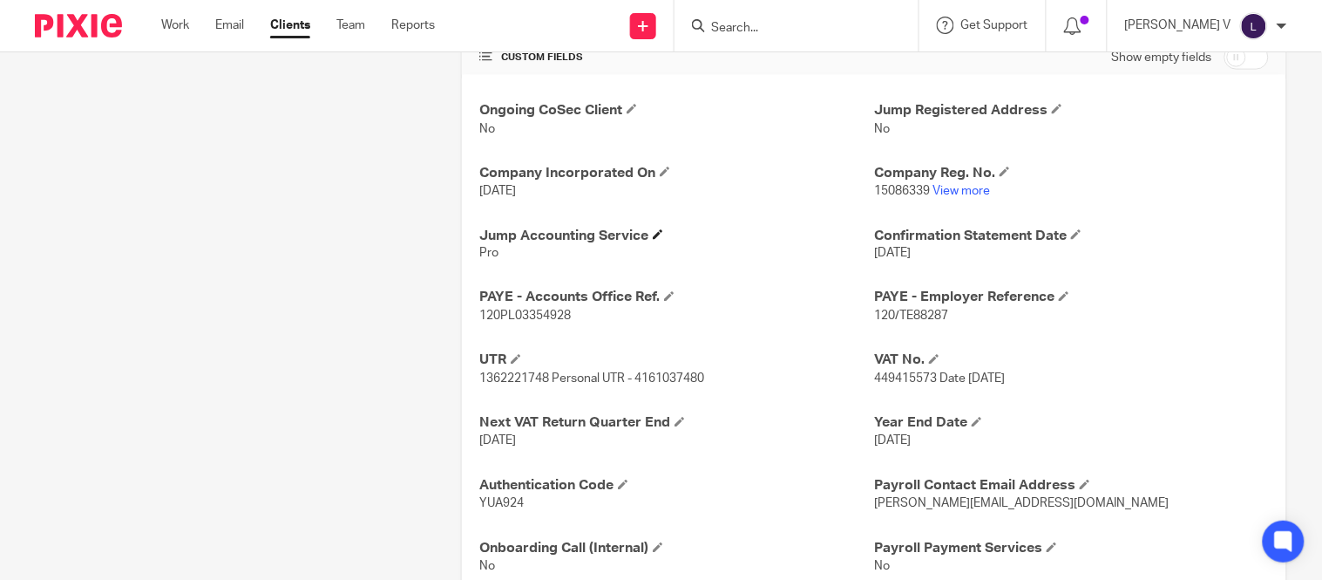
click at [656, 241] on h4 "Jump Accounting Service" at bounding box center [676, 236] width 395 height 18
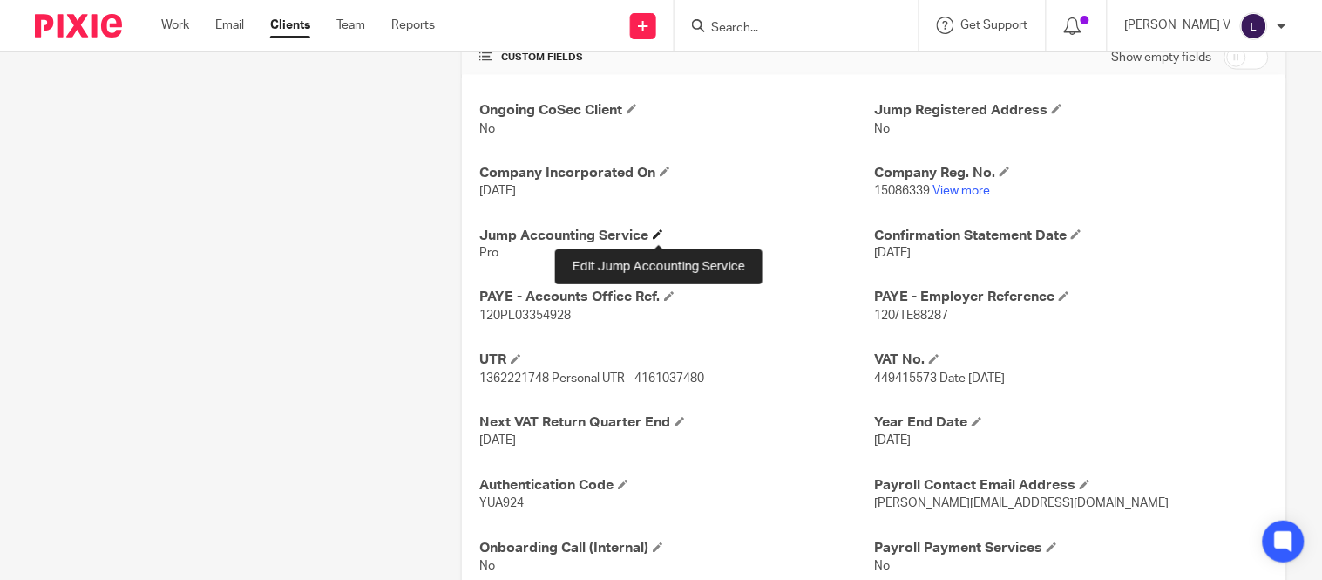
click at [653, 238] on span at bounding box center [658, 234] width 10 height 10
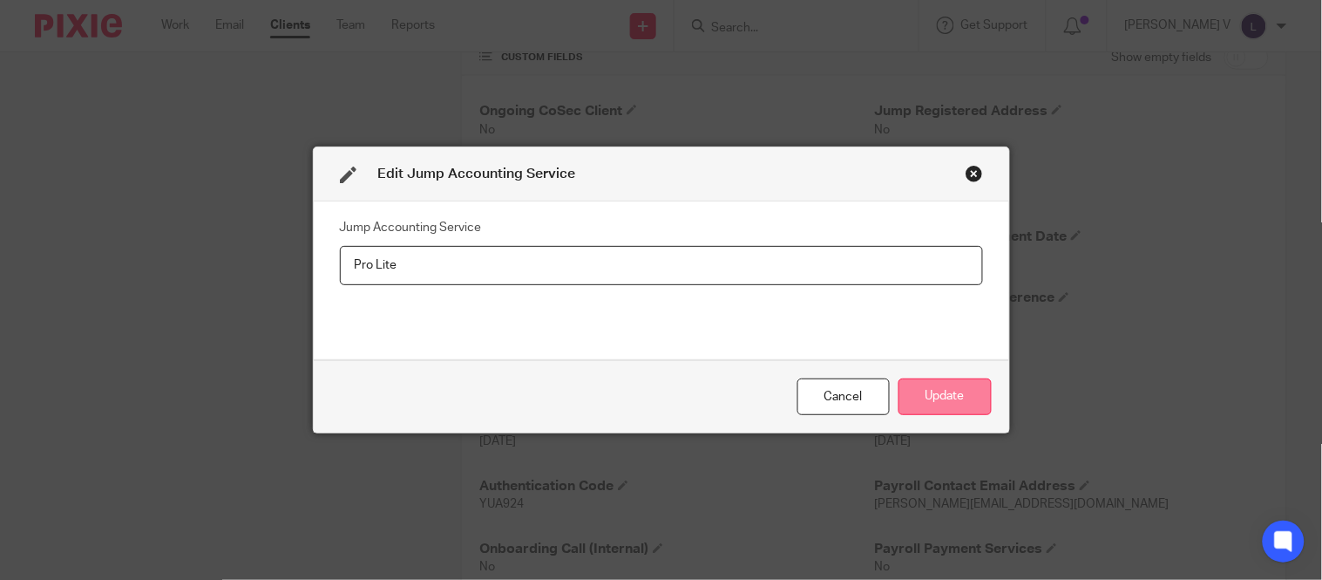
type input "Pro Lite"
click at [981, 407] on button "Update" at bounding box center [945, 396] width 93 height 37
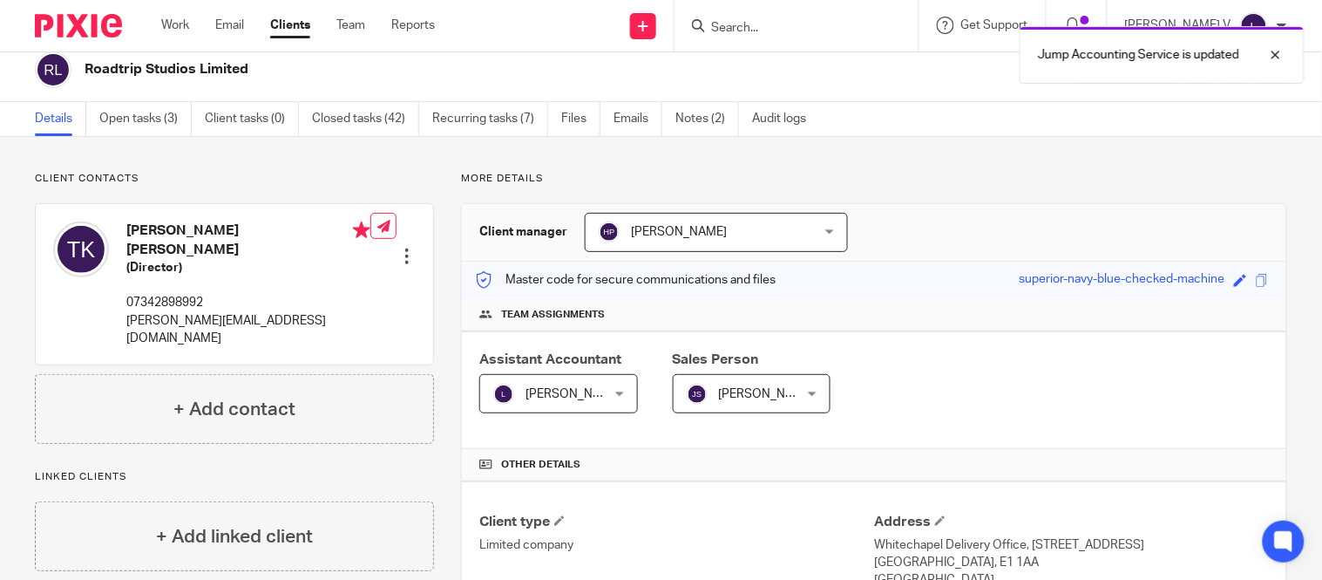
scroll to position [0, 0]
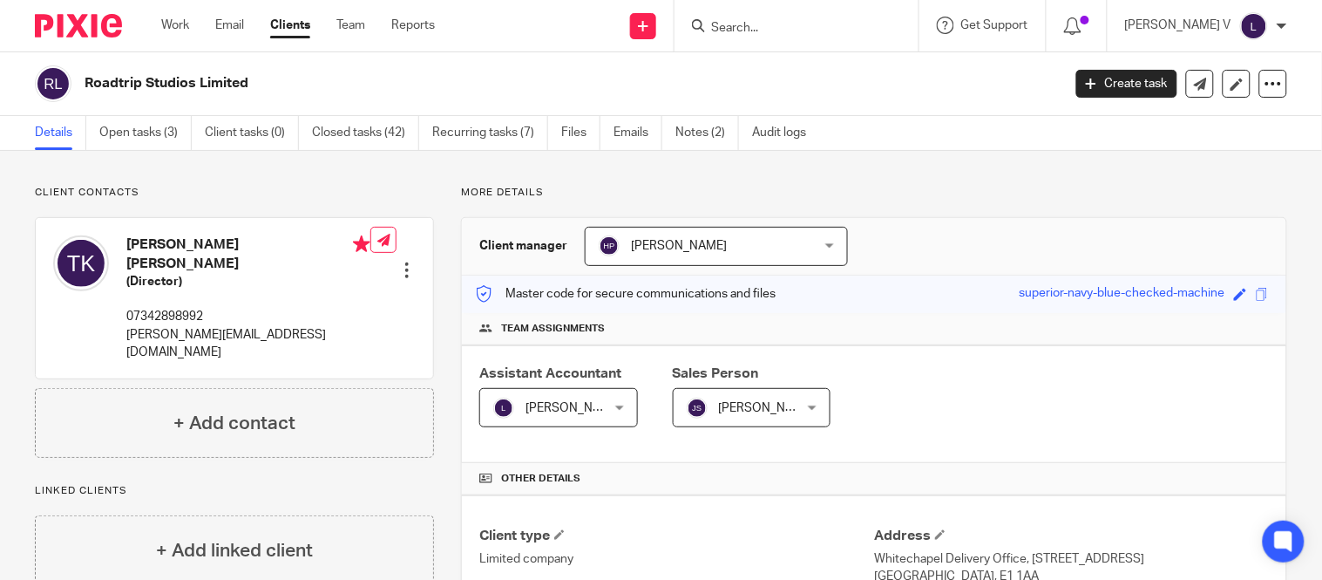
click at [791, 30] on input "Search" at bounding box center [788, 29] width 157 height 16
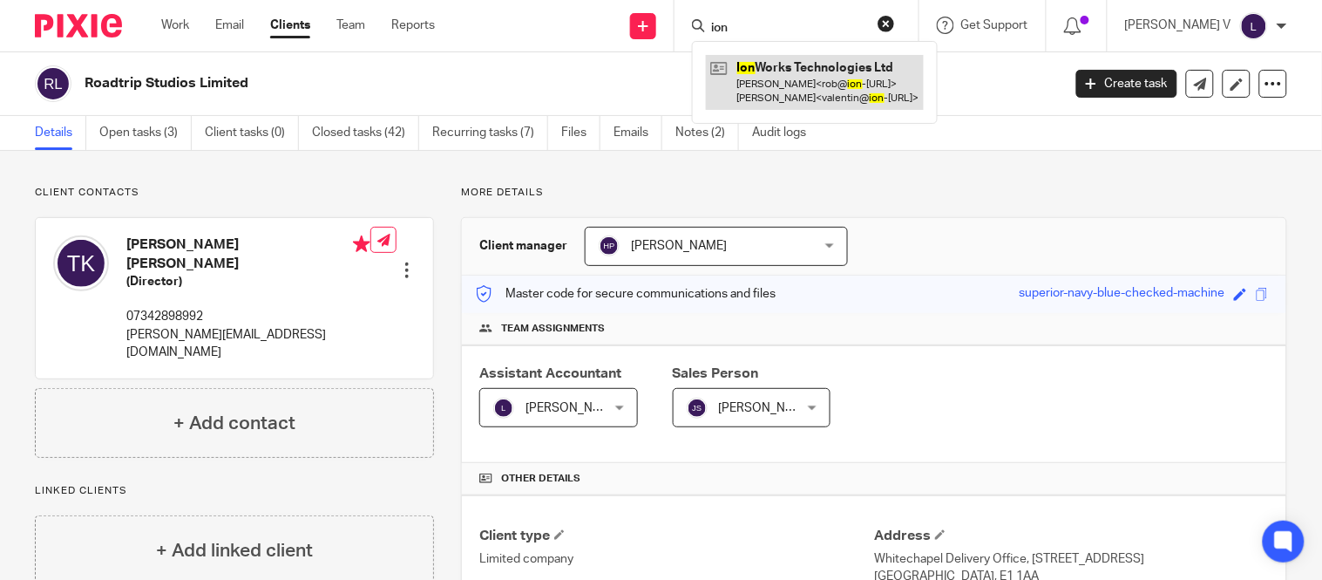
type input "ion"
click at [816, 66] on link at bounding box center [815, 82] width 218 height 54
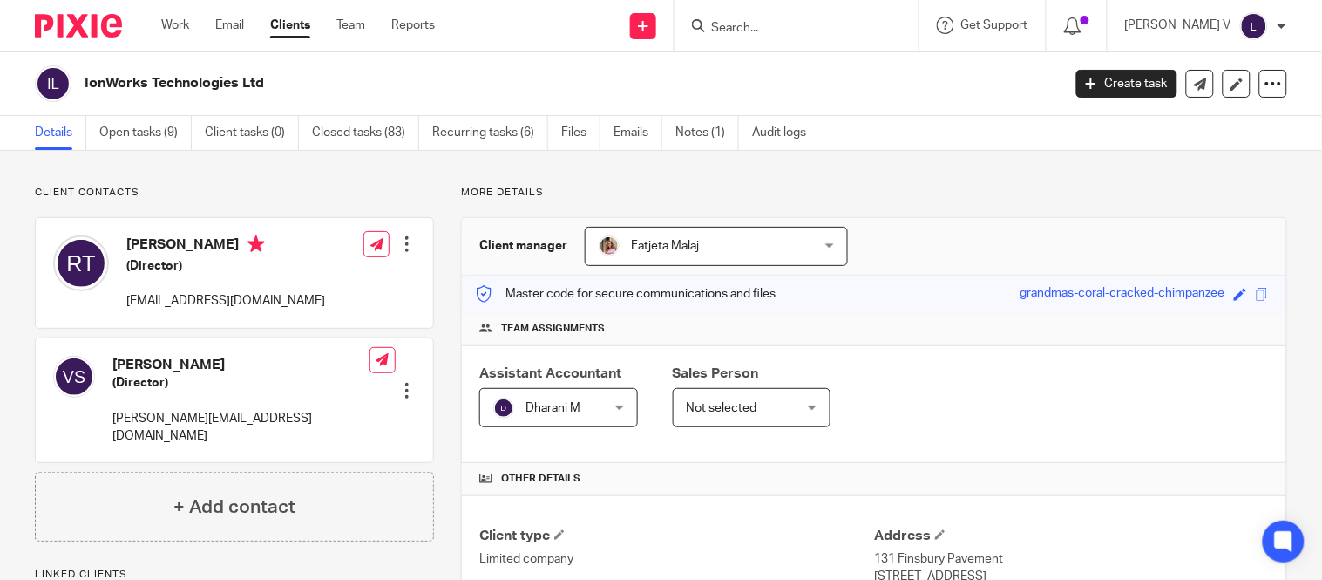
click at [759, 30] on input "Search" at bounding box center [788, 29] width 157 height 16
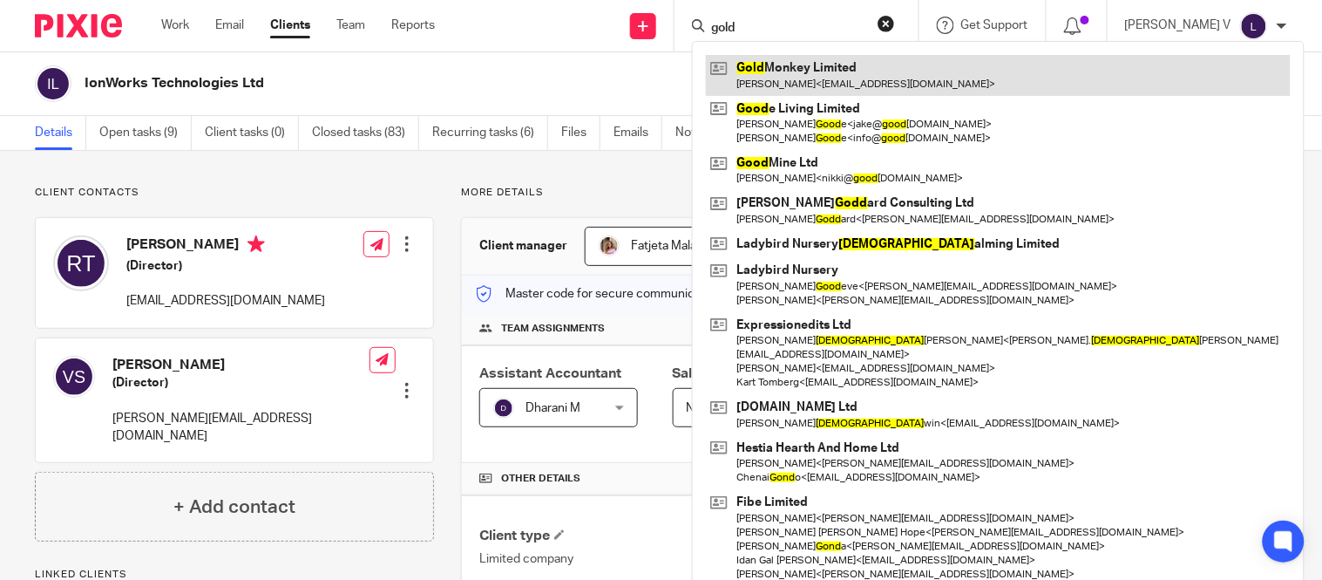
type input "gold"
click at [795, 61] on link at bounding box center [998, 75] width 585 height 40
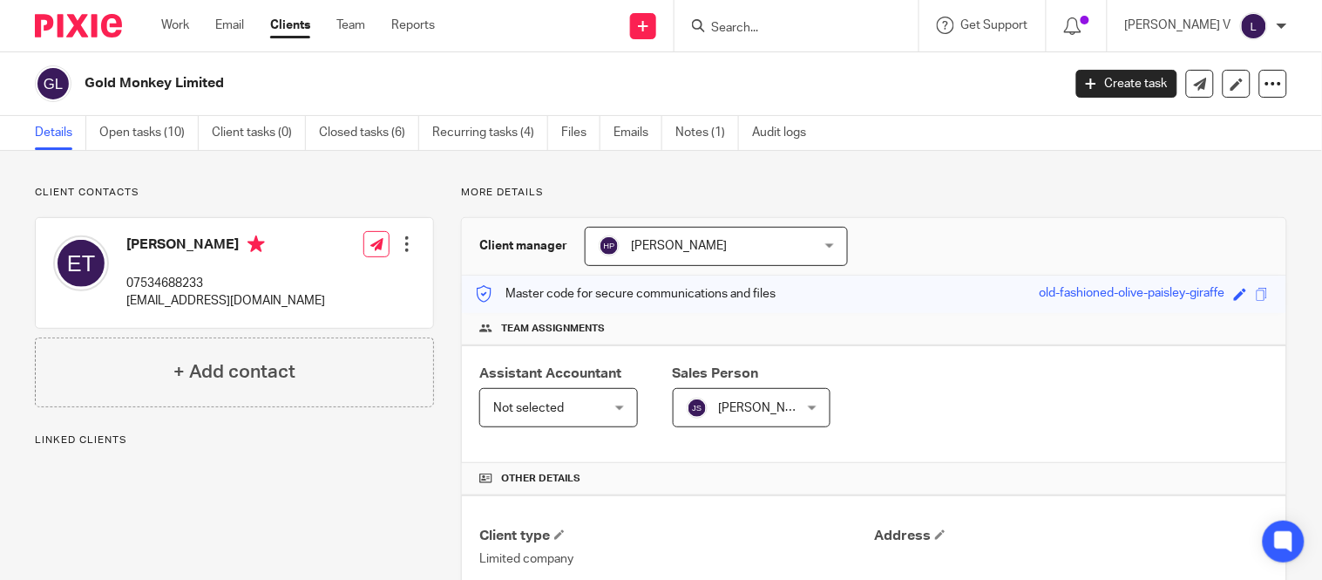
scroll to position [554, 0]
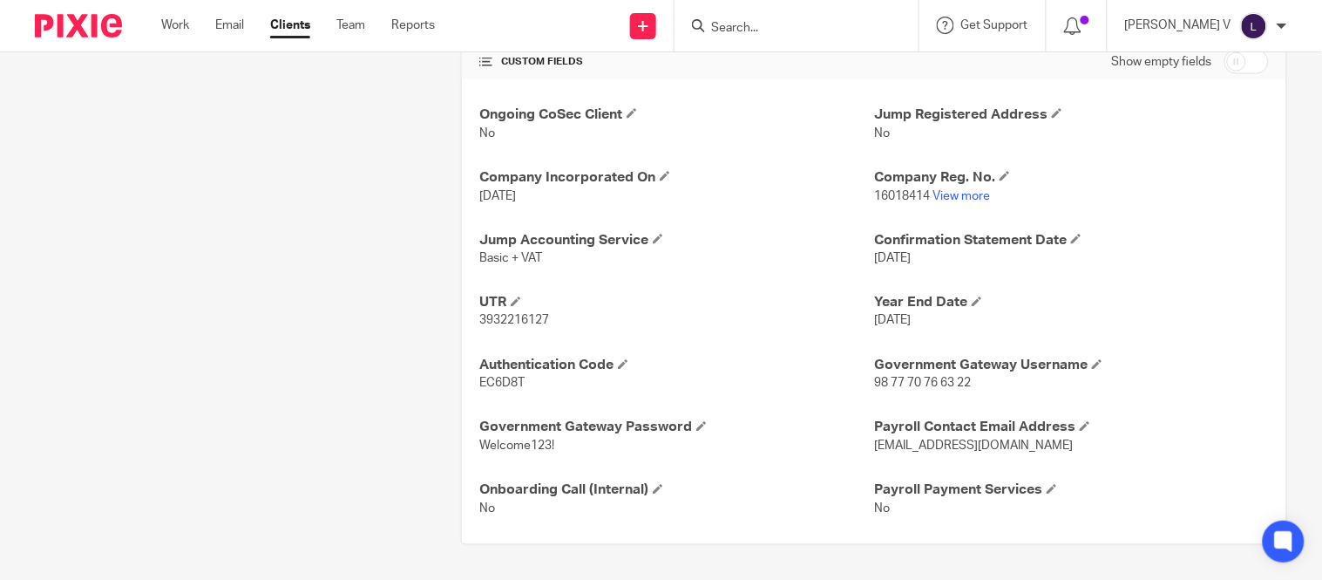
click at [771, 40] on div at bounding box center [797, 25] width 244 height 51
click at [771, 29] on input "Search" at bounding box center [788, 29] width 157 height 16
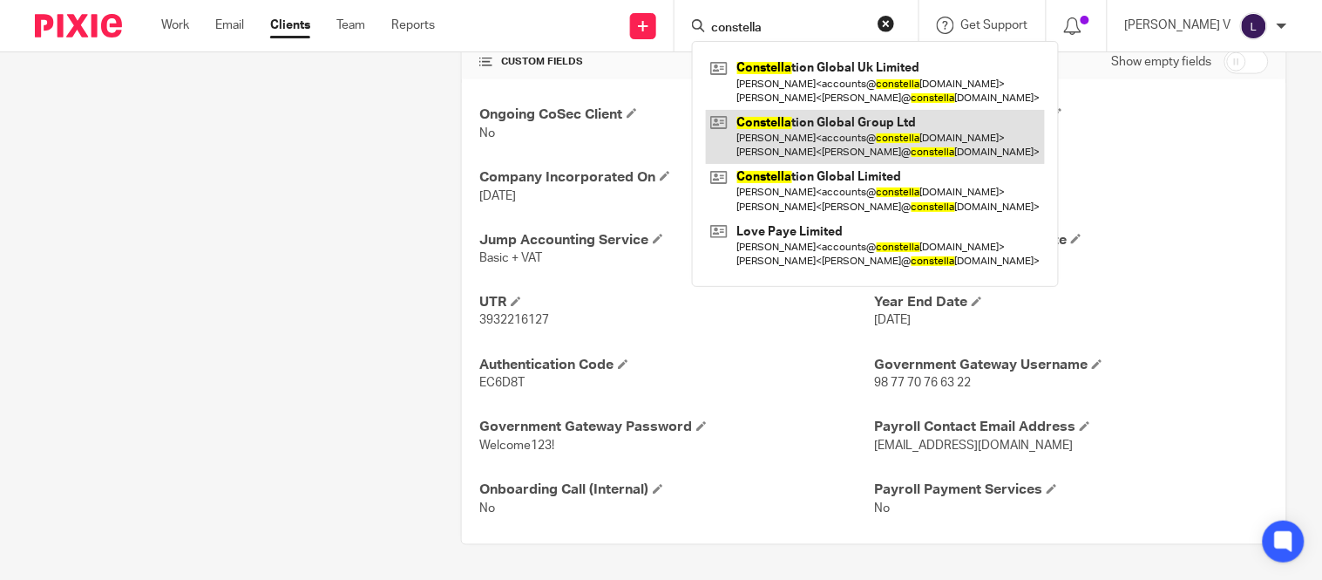
type input "constella"
click at [913, 122] on link at bounding box center [875, 137] width 339 height 54
